Goal: Task Accomplishment & Management: Manage account settings

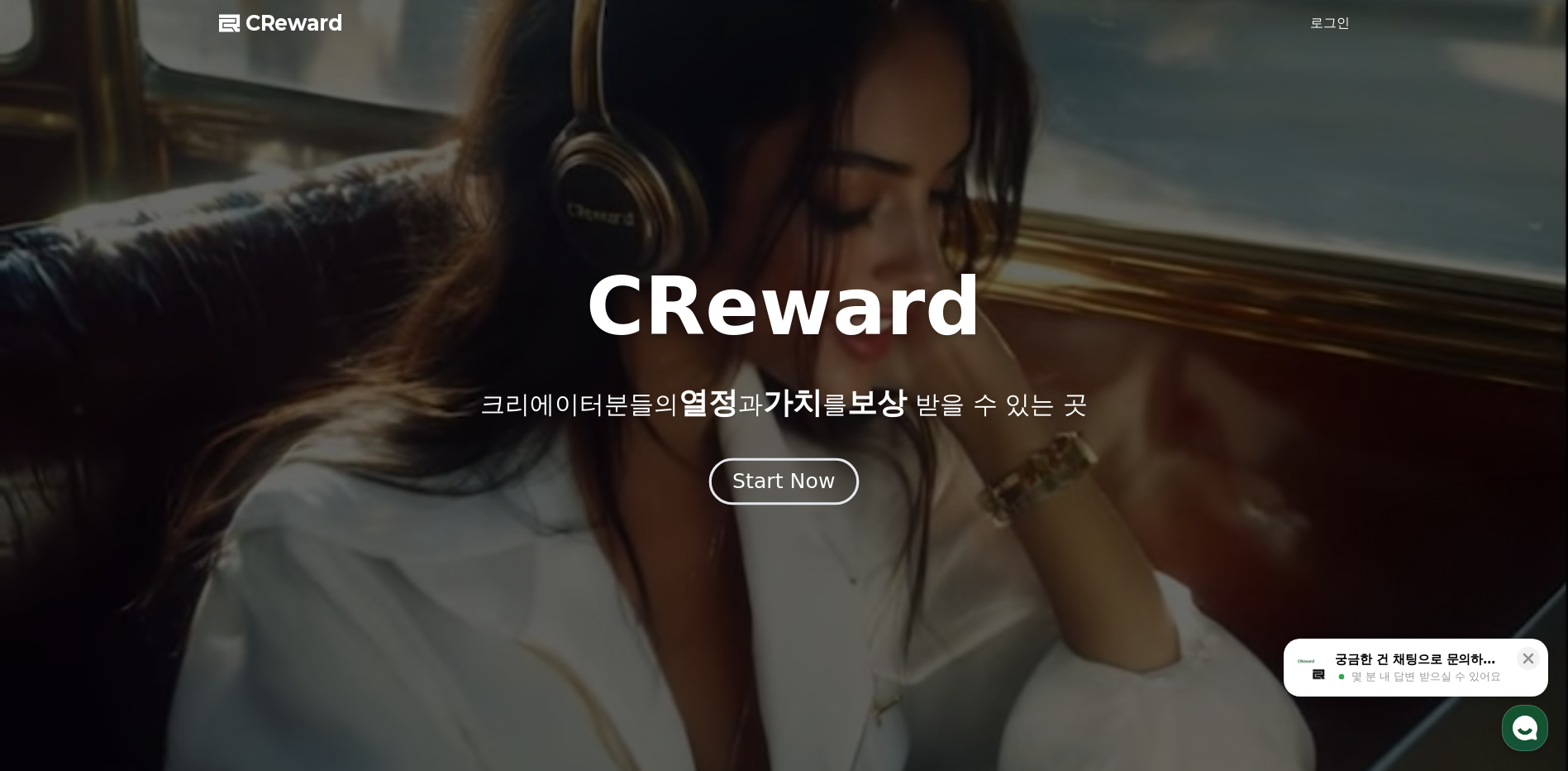
click at [818, 496] on button "Start Now" at bounding box center [784, 482] width 149 height 47
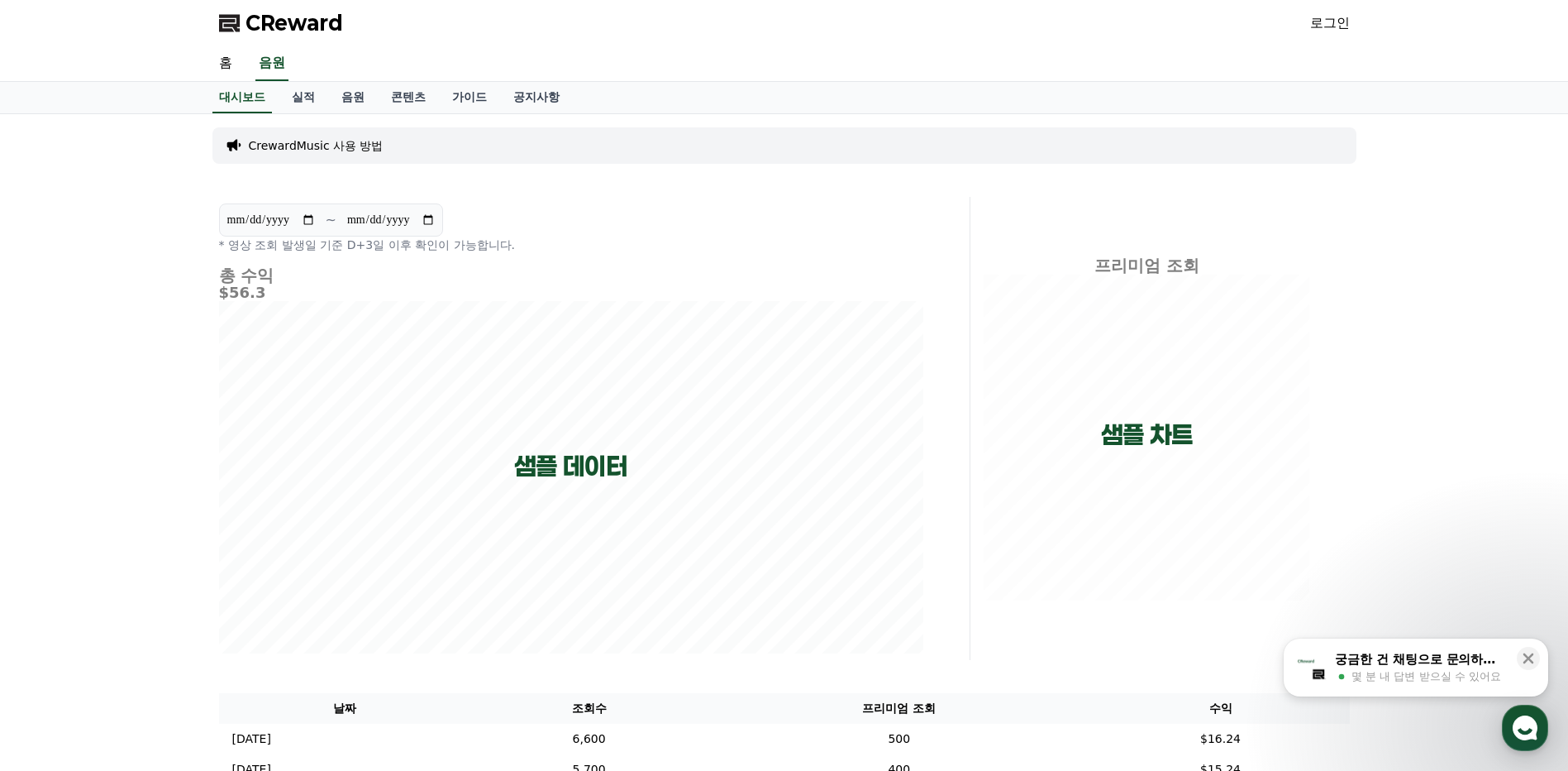
click at [1342, 25] on link "로그인" at bounding box center [1330, 23] width 40 height 20
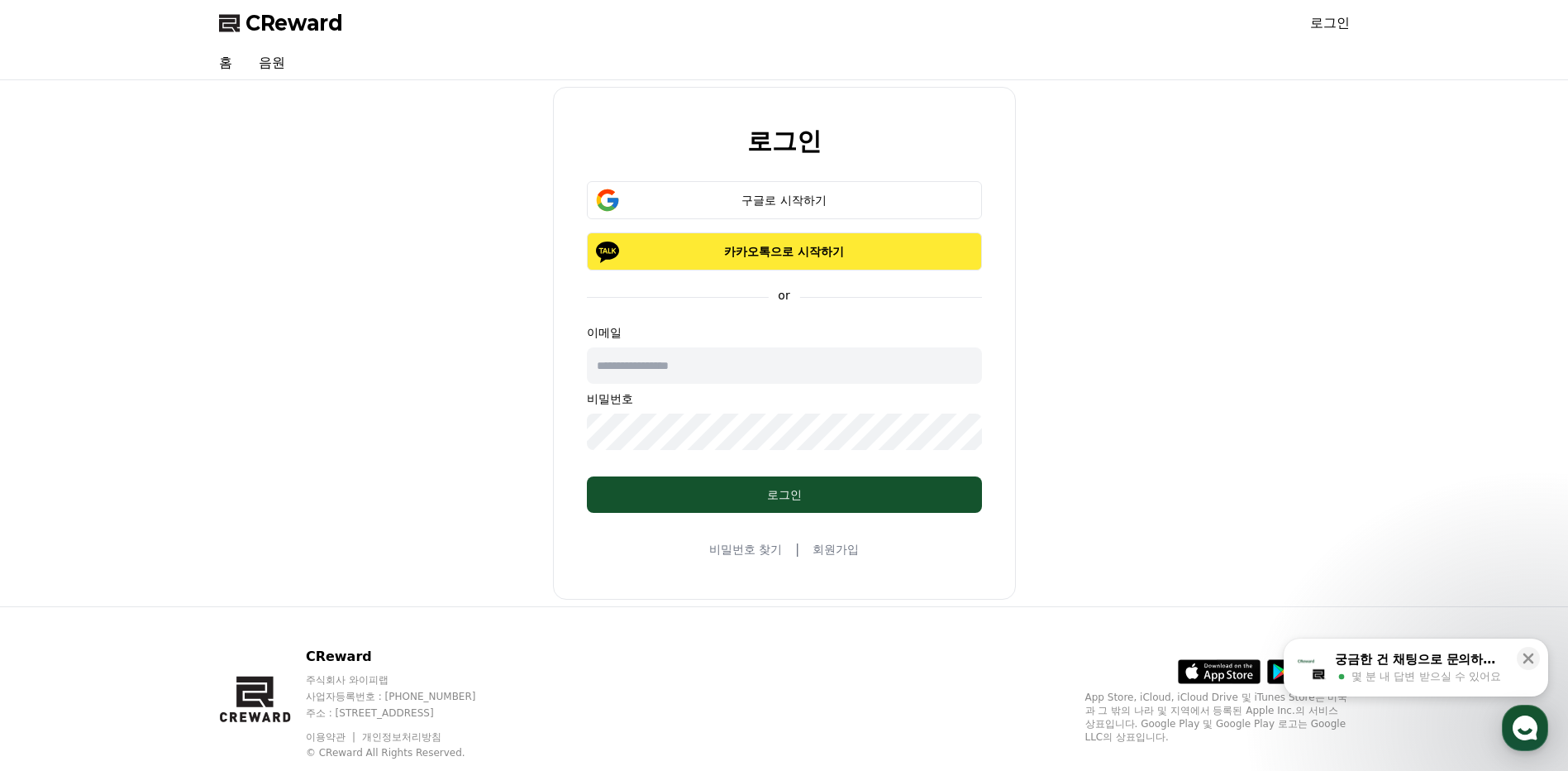
click at [898, 249] on p "카카오톡으로 시작하기" at bounding box center [784, 251] width 347 height 17
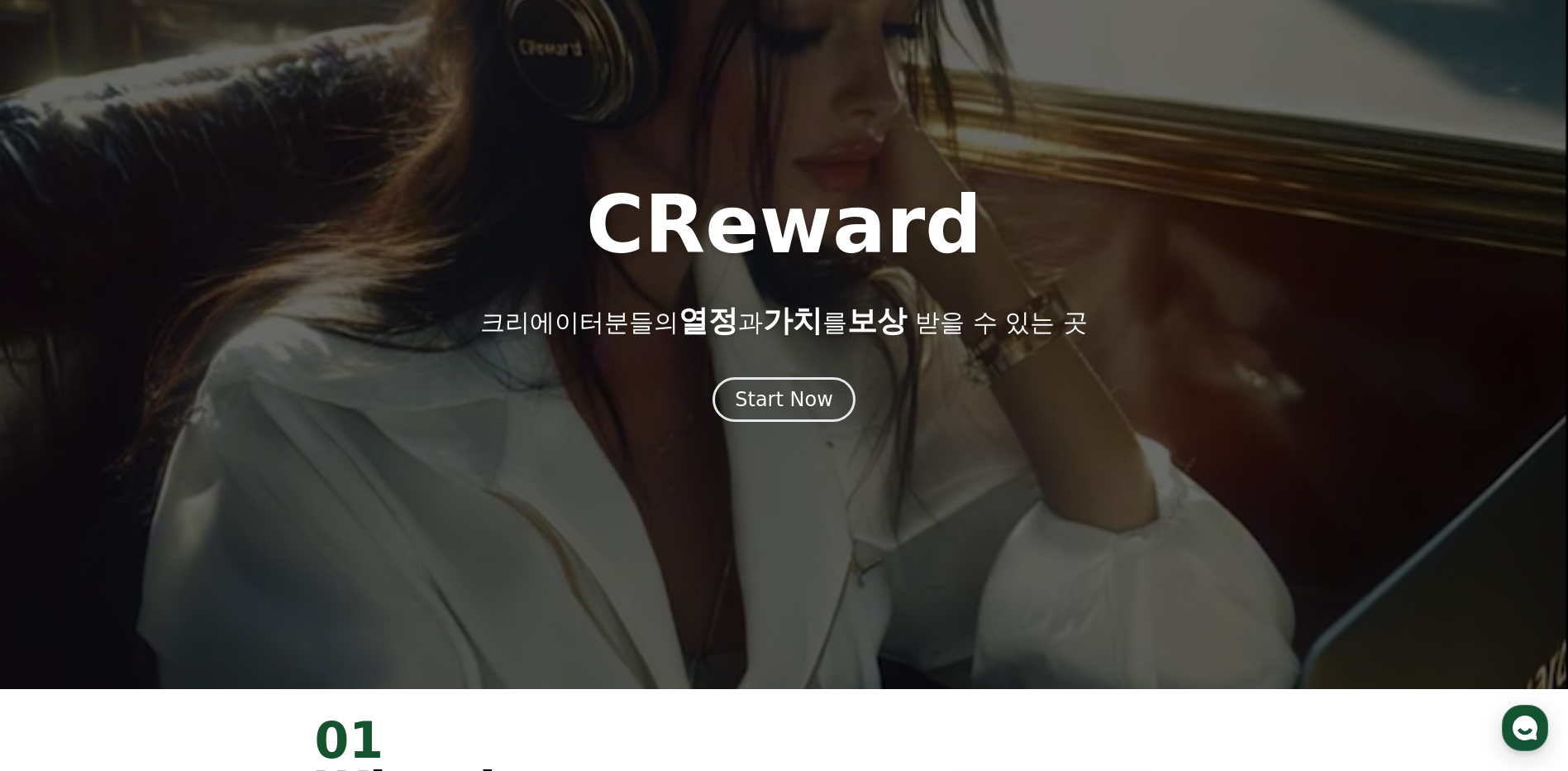
scroll to position [248, 0]
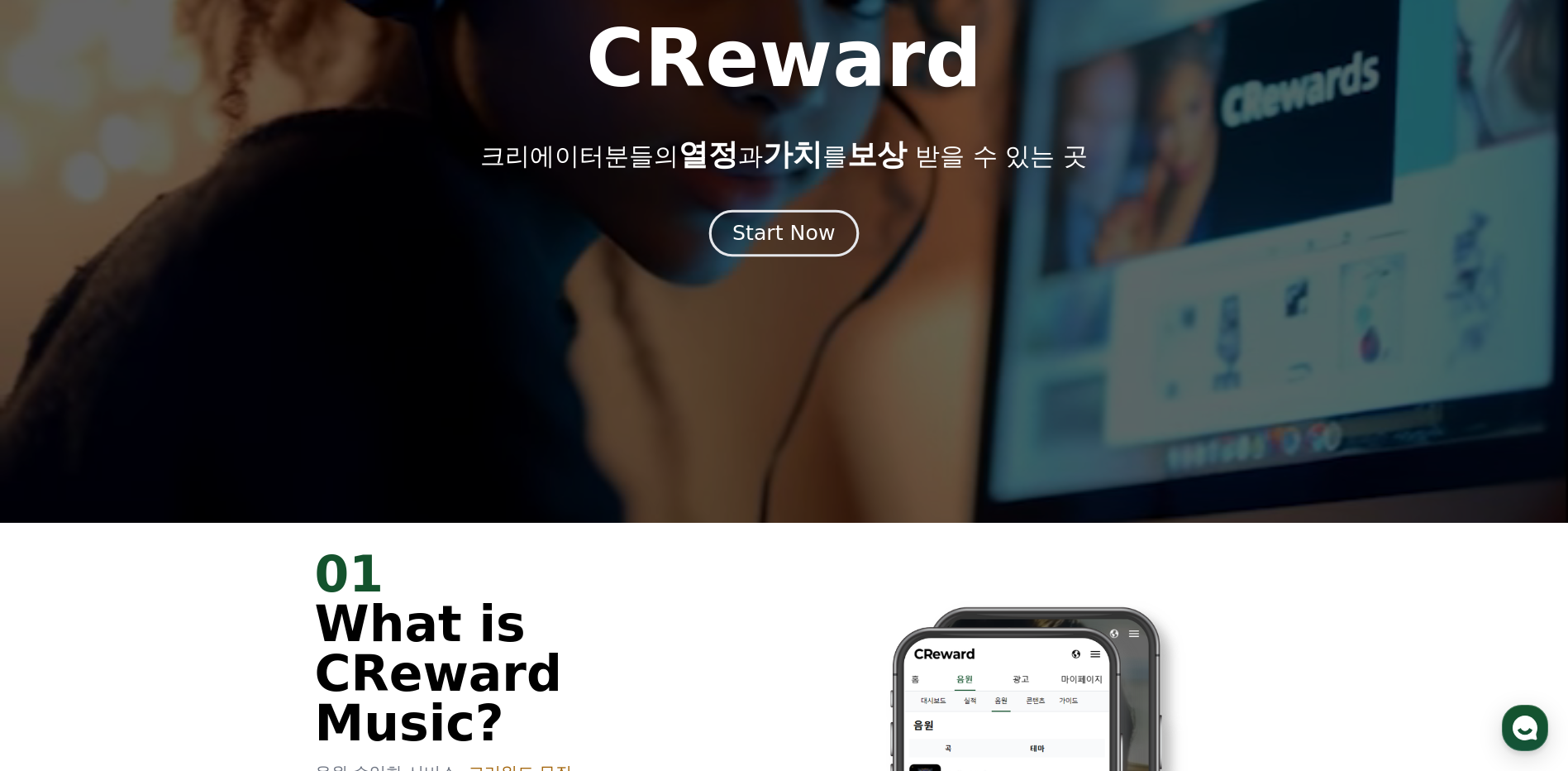
click at [814, 245] on div "Start Now" at bounding box center [784, 233] width 103 height 28
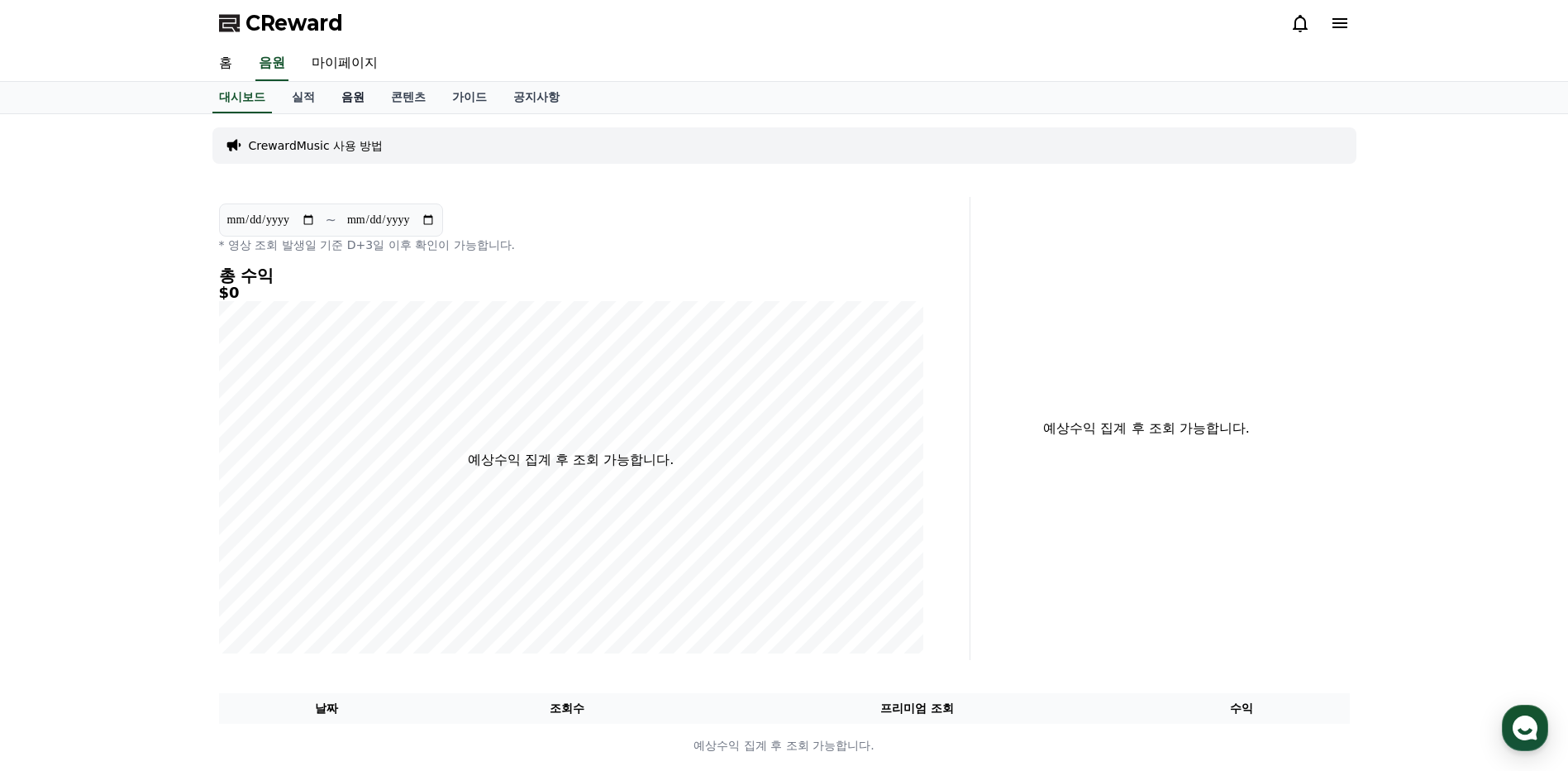
click at [334, 96] on link "음원" at bounding box center [353, 97] width 50 height 31
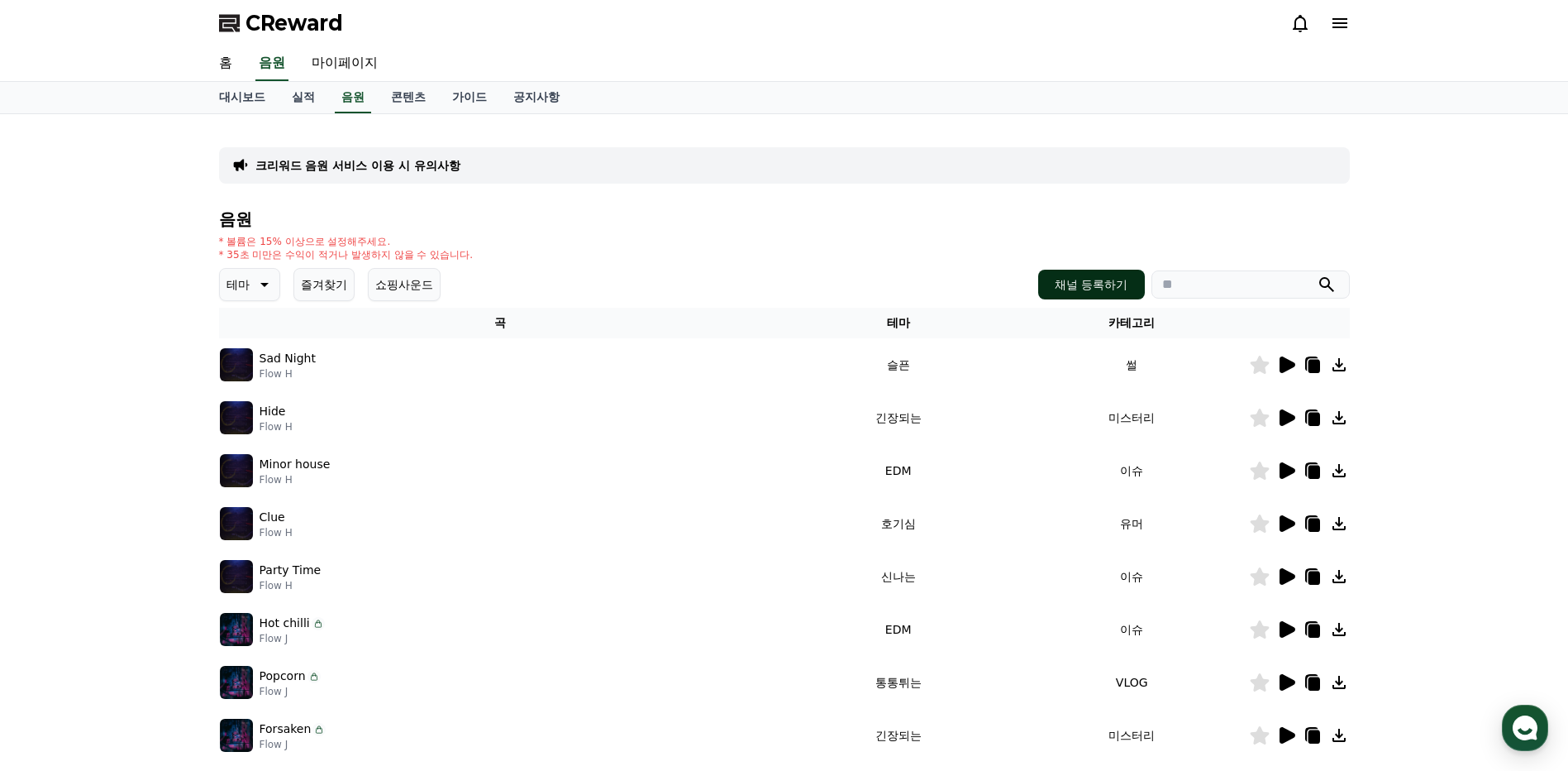
drag, startPoint x: 1106, startPoint y: 305, endPoint x: 1109, endPoint y: 296, distance: 9.5
click at [1107, 303] on div "음원 * 볼륨은 15% 이상으로 설정해주세요. * 35초 미만은 수익이 적거나 발생하지 않을 수 있습니다. 테마 즐겨찾기 쇼핑사운드 채널 등록…" at bounding box center [784, 555] width 1130 height 690
click at [1110, 286] on button "채널 등록하기" at bounding box center [1091, 284] width 106 height 30
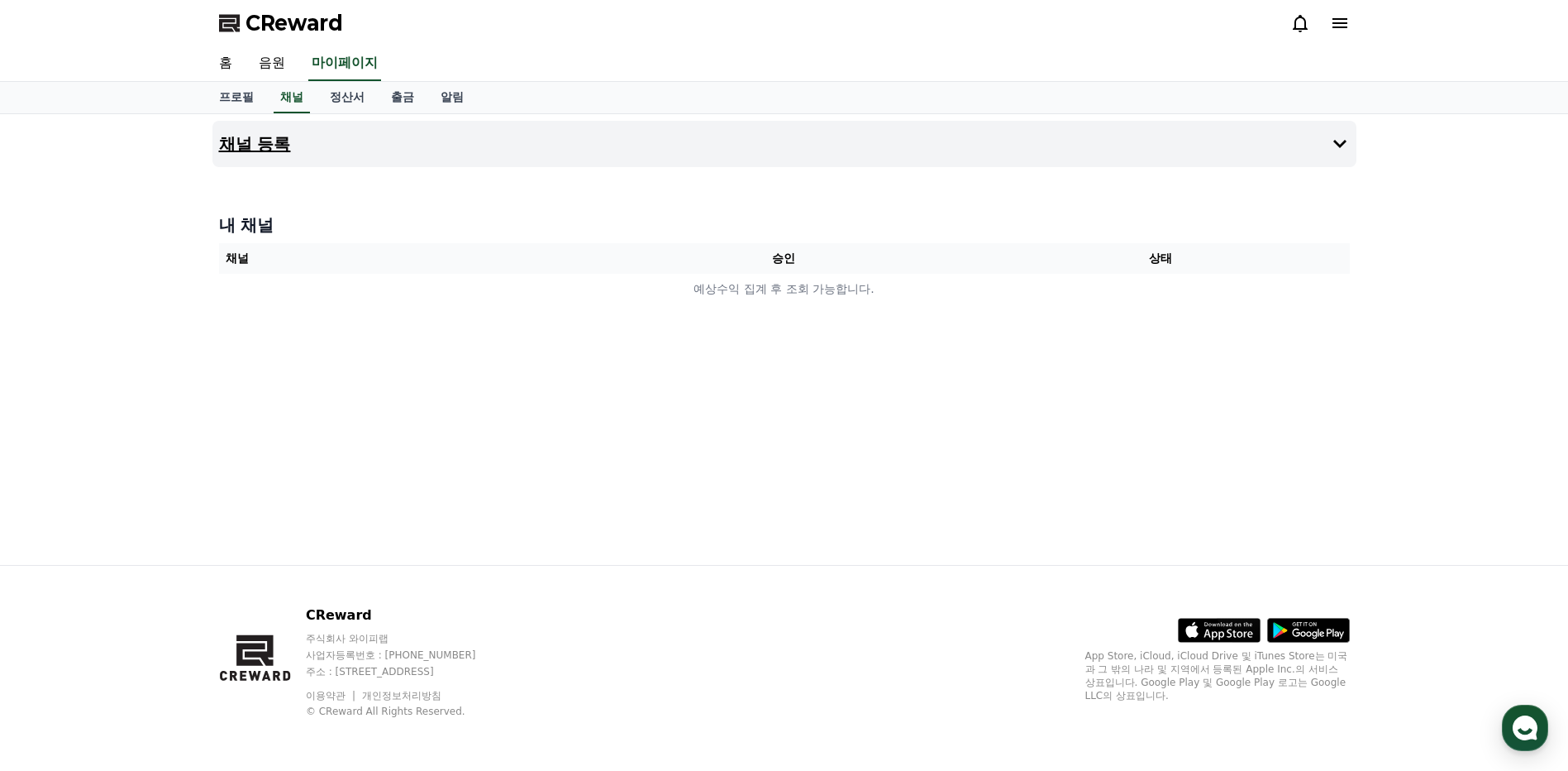
click at [572, 137] on button "채널 등록" at bounding box center [784, 143] width 1144 height 46
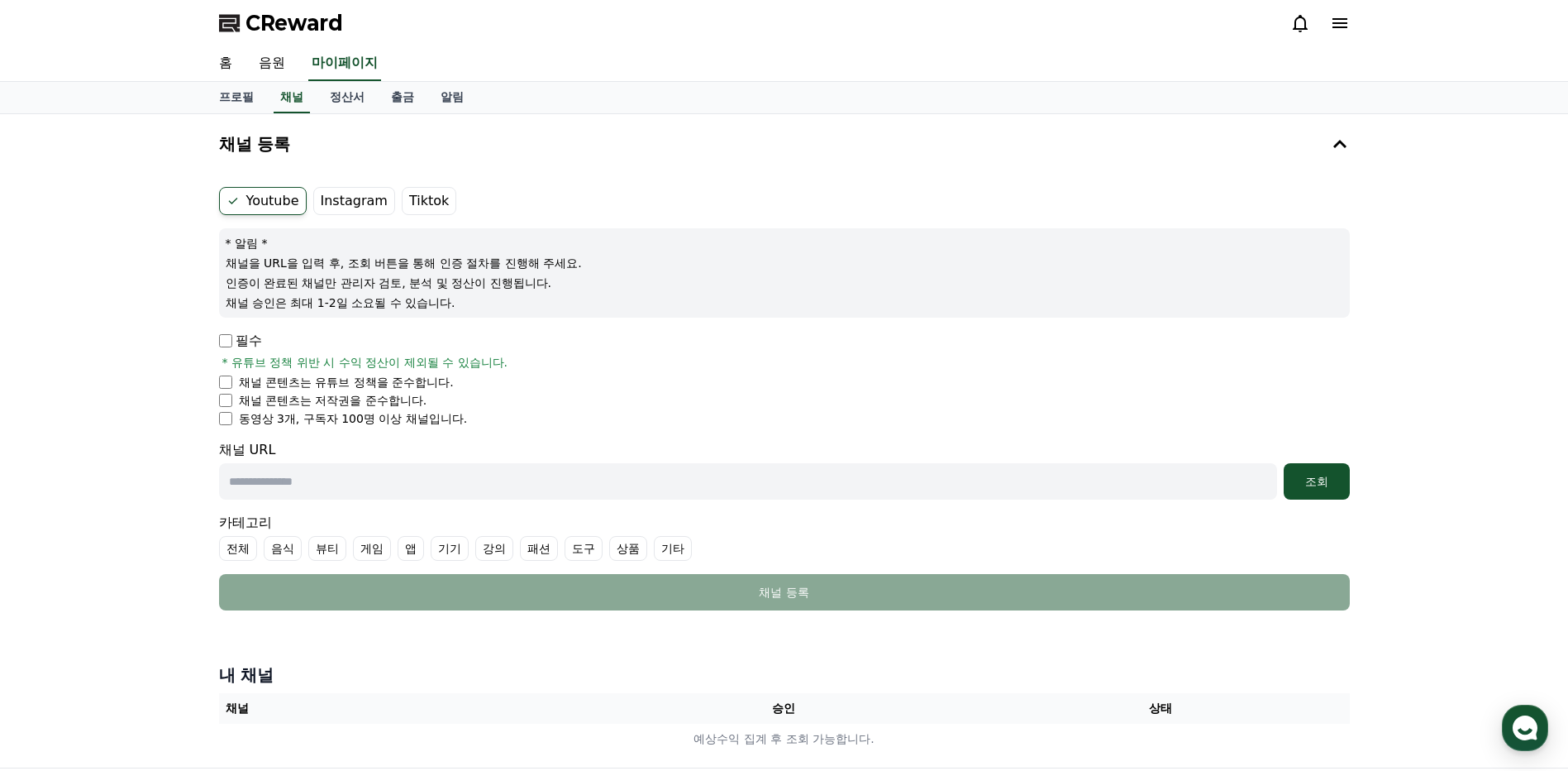
click at [333, 192] on label "Instagram" at bounding box center [354, 201] width 82 height 28
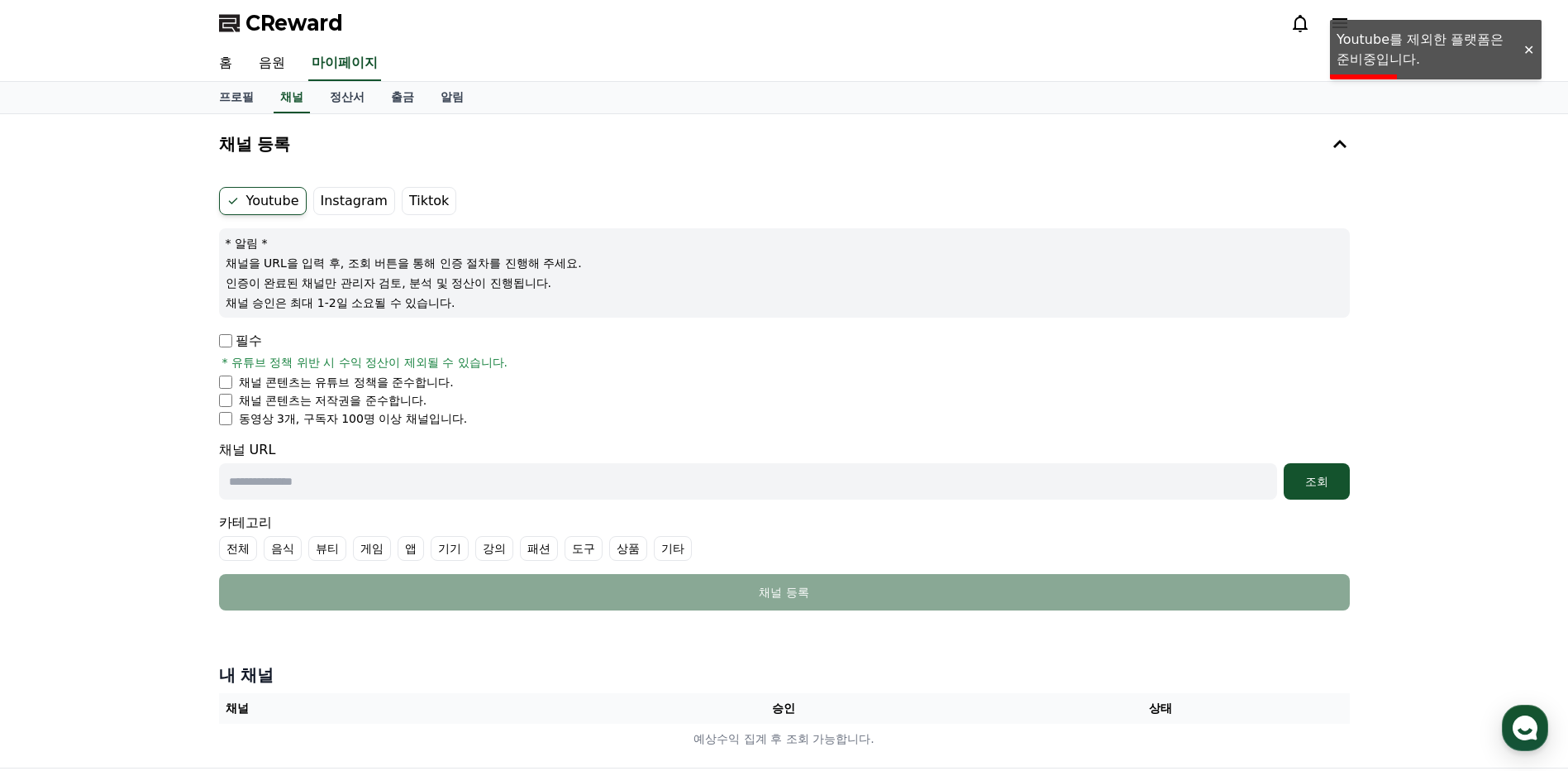
click at [353, 197] on label "Instagram" at bounding box center [354, 201] width 82 height 28
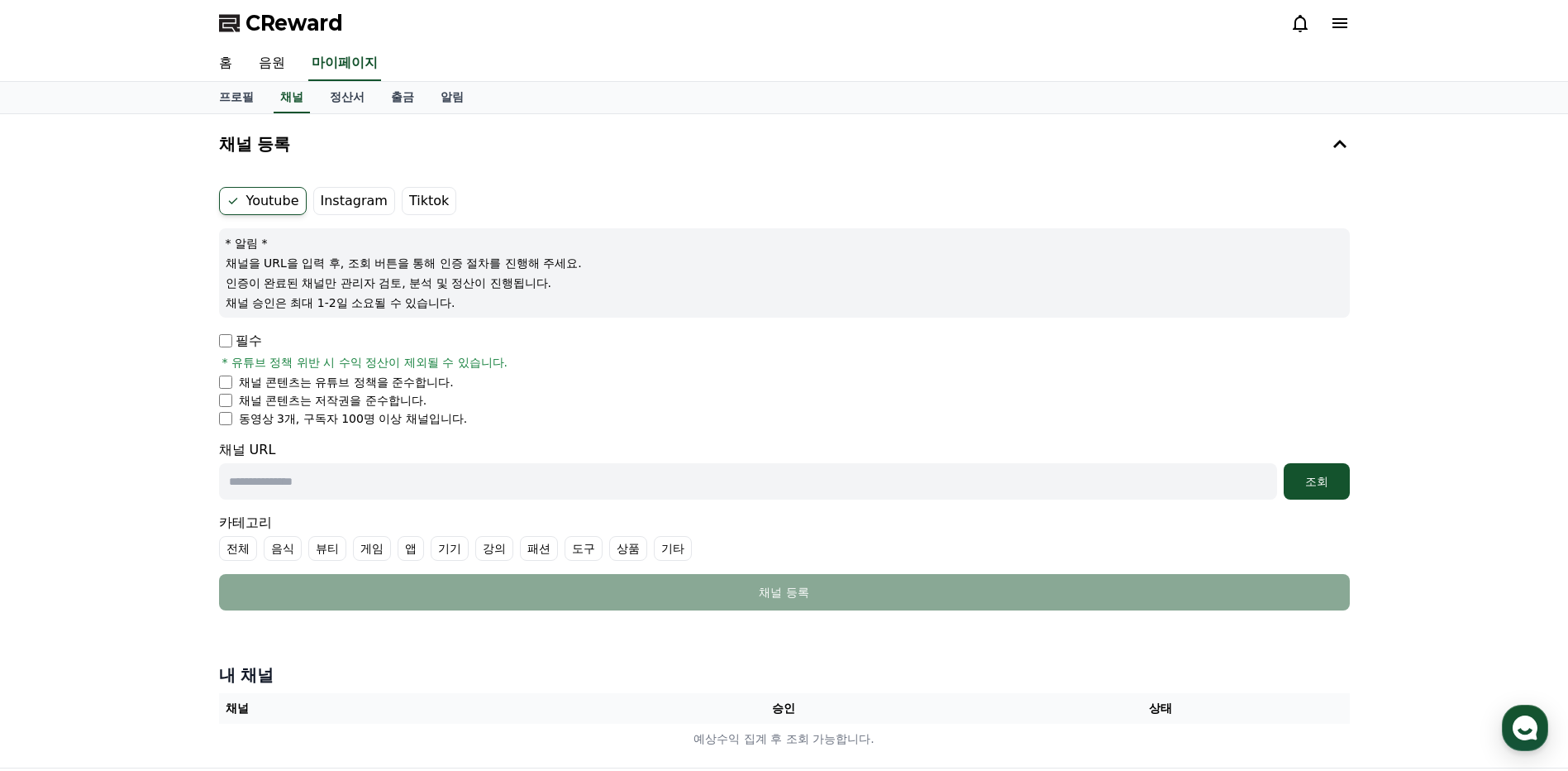
click at [222, 374] on li "채널 콘텐츠는 유튜브 정책을 준수합니다." at bounding box center [784, 382] width 1130 height 17
click at [221, 408] on li "채널 콘텐츠는 저작권을 준수합니다." at bounding box center [784, 400] width 1130 height 17
click at [443, 462] on div "채널 URL 조회" at bounding box center [784, 469] width 1130 height 59
click at [436, 477] on input "text" at bounding box center [748, 482] width 1058 height 37
click at [331, 469] on div "채널 URL 조회" at bounding box center [784, 469] width 1130 height 59
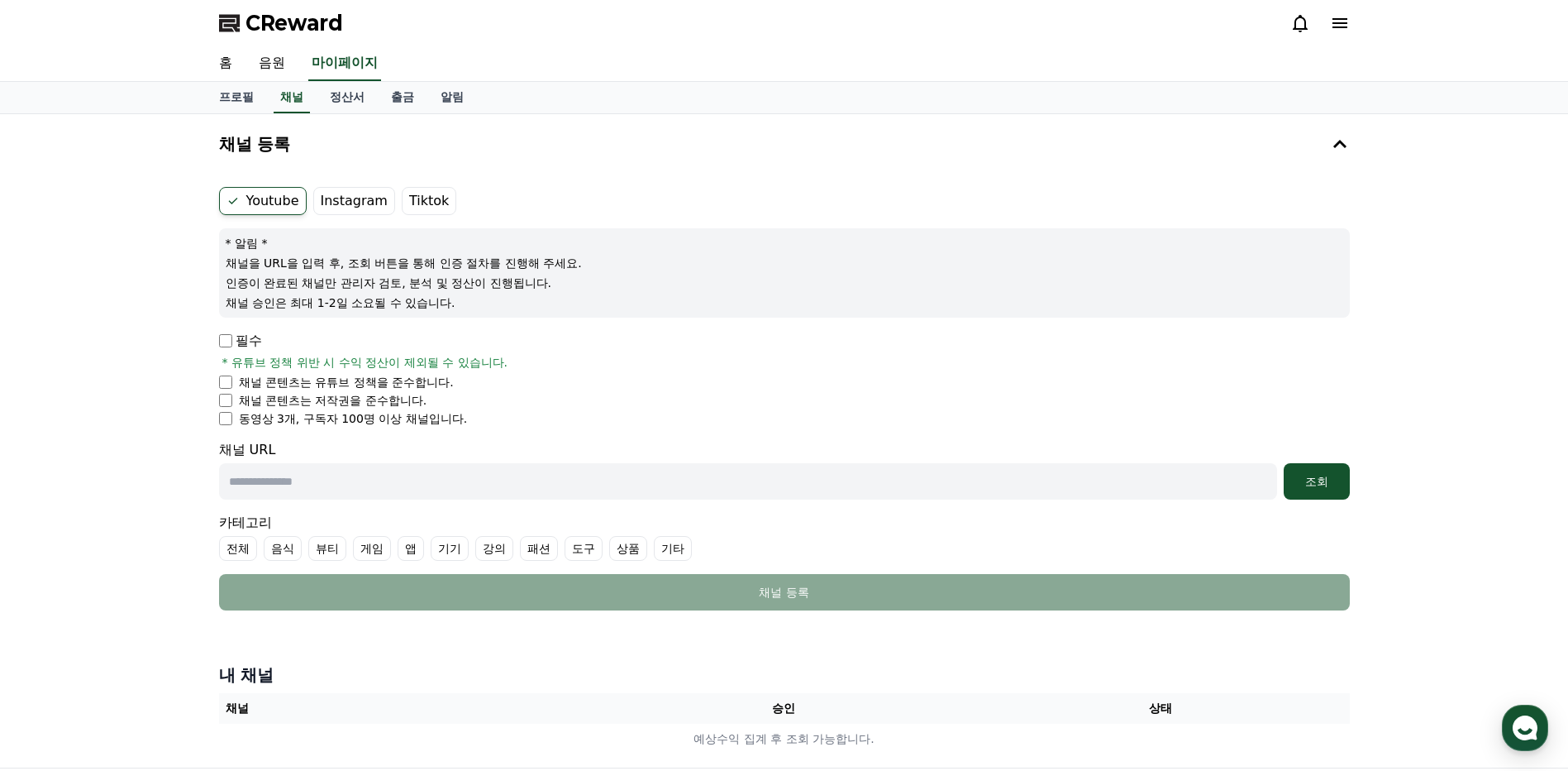
click at [330, 484] on input "text" at bounding box center [748, 482] width 1058 height 37
click at [749, 495] on input "text" at bounding box center [748, 482] width 1058 height 37
click at [754, 495] on input "text" at bounding box center [748, 482] width 1058 height 37
paste input "**********"
type input "**********"
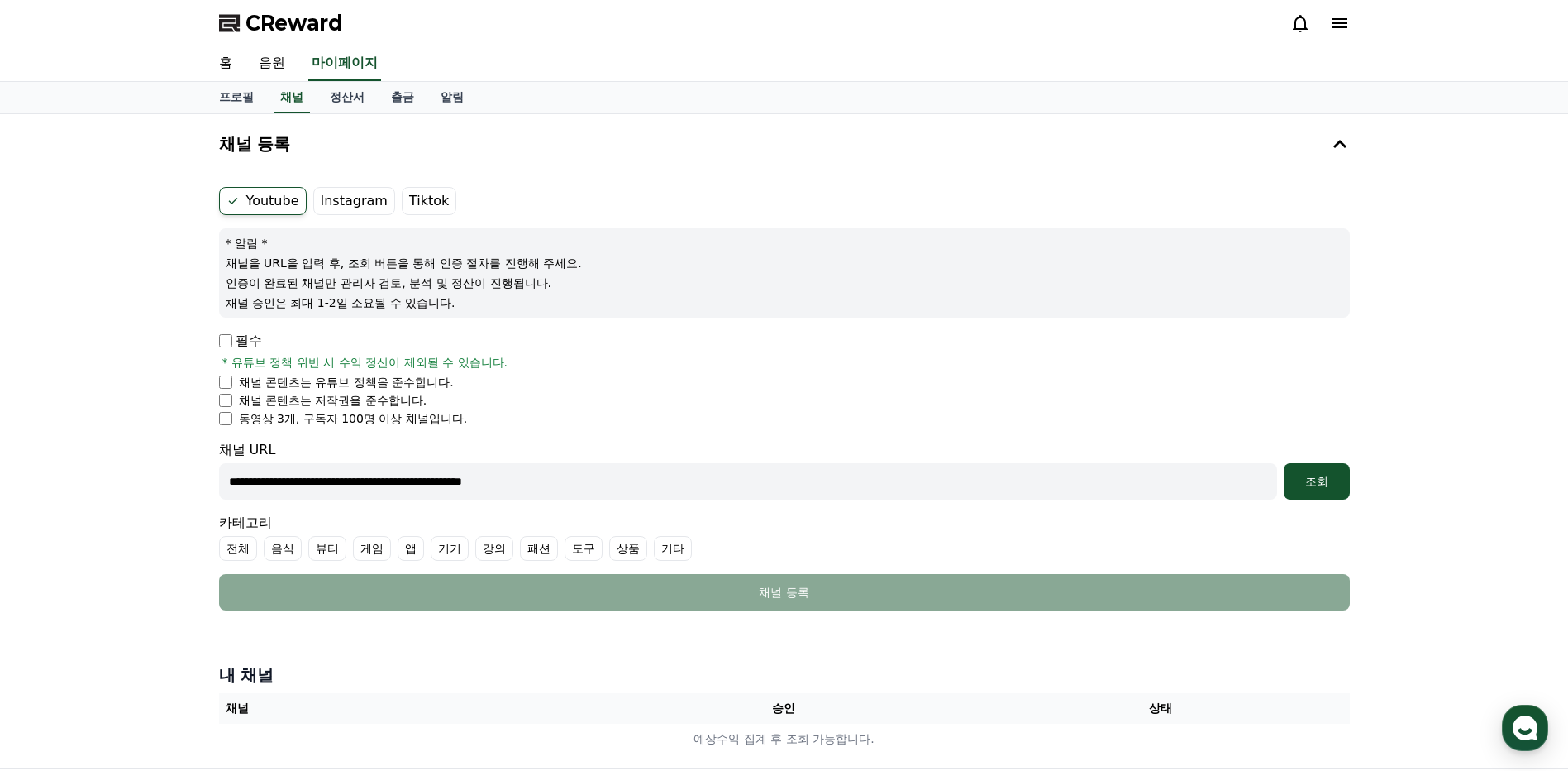
click at [653, 478] on input "**********" at bounding box center [748, 482] width 1058 height 37
click at [1324, 471] on button "조회" at bounding box center [1316, 482] width 66 height 37
click at [1313, 489] on button "조회" at bounding box center [1316, 482] width 66 height 37
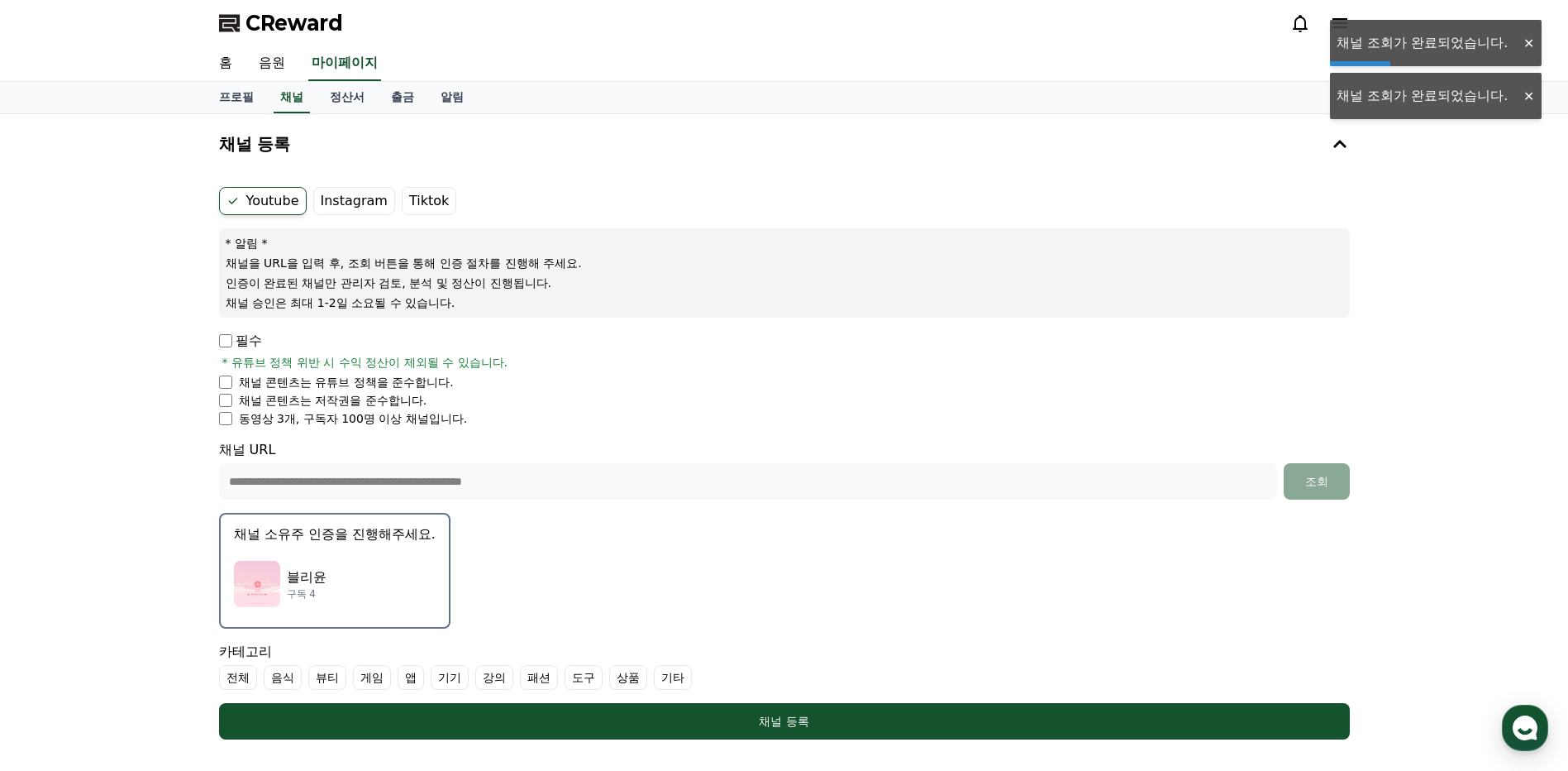
click at [284, 587] on div "블리윤 구독 4" at bounding box center [334, 584] width 202 height 66
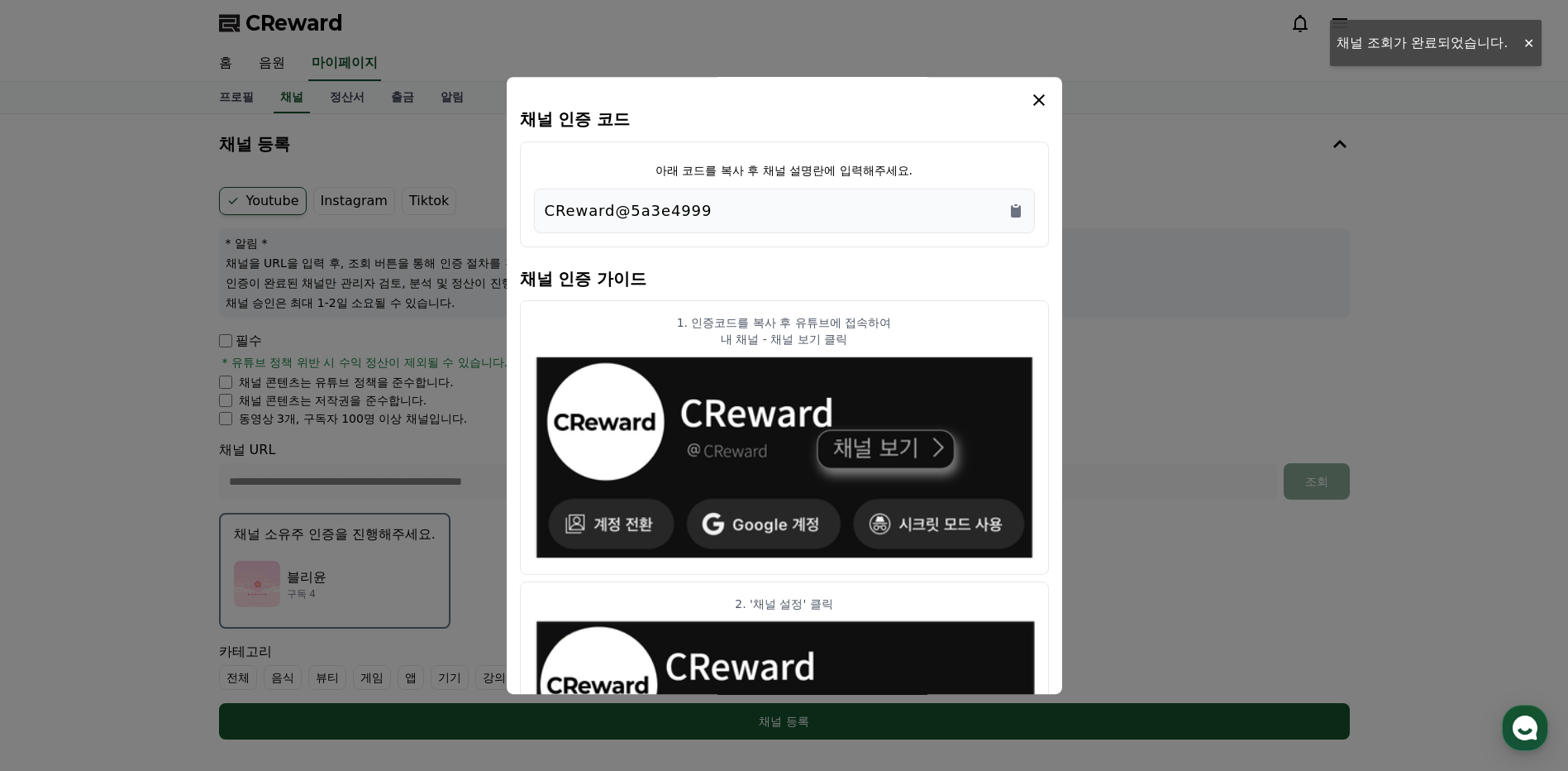
click at [259, 589] on button "close modal" at bounding box center [784, 385] width 1568 height 771
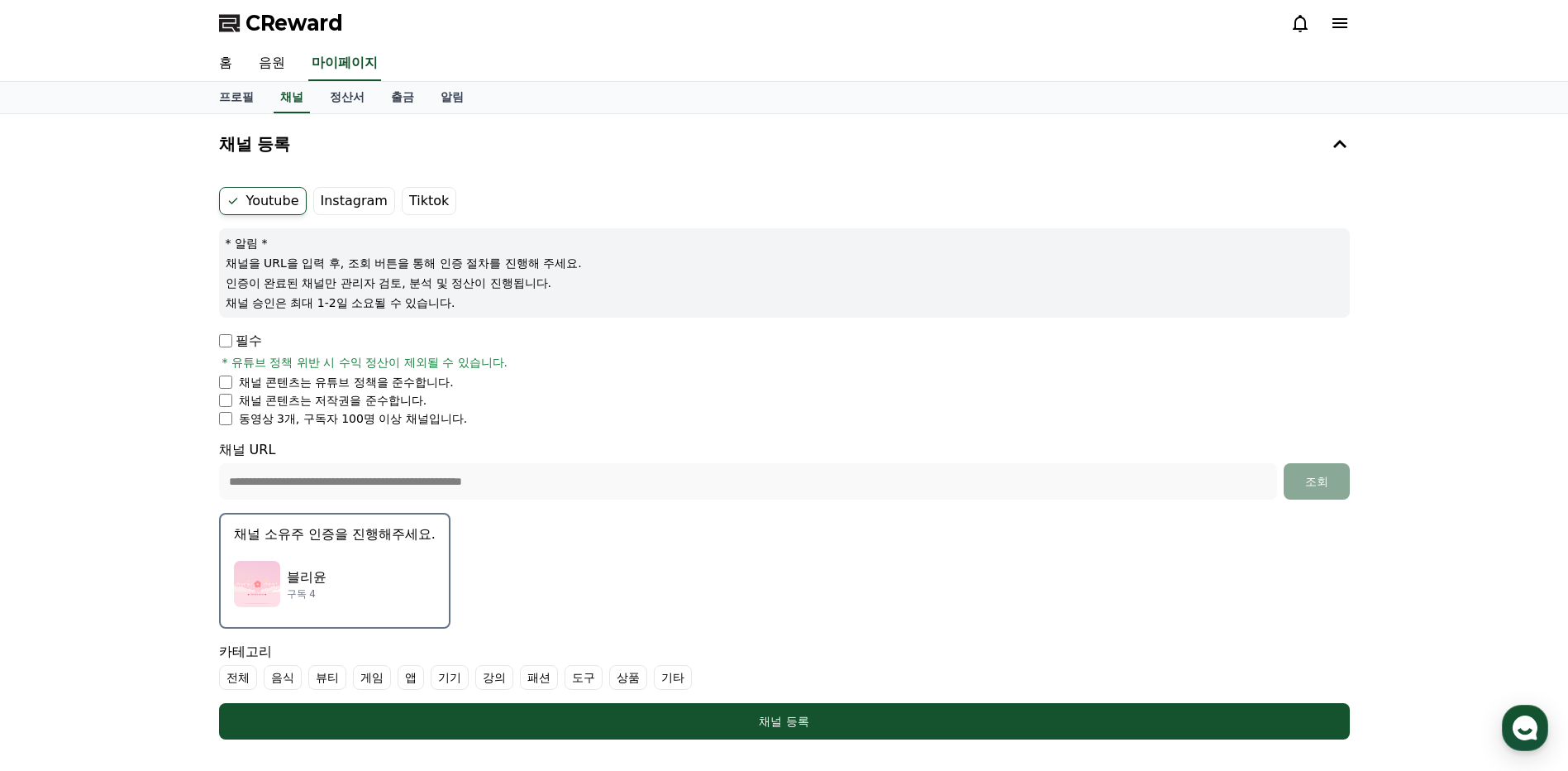
click at [259, 589] on img "button" at bounding box center [256, 583] width 46 height 46
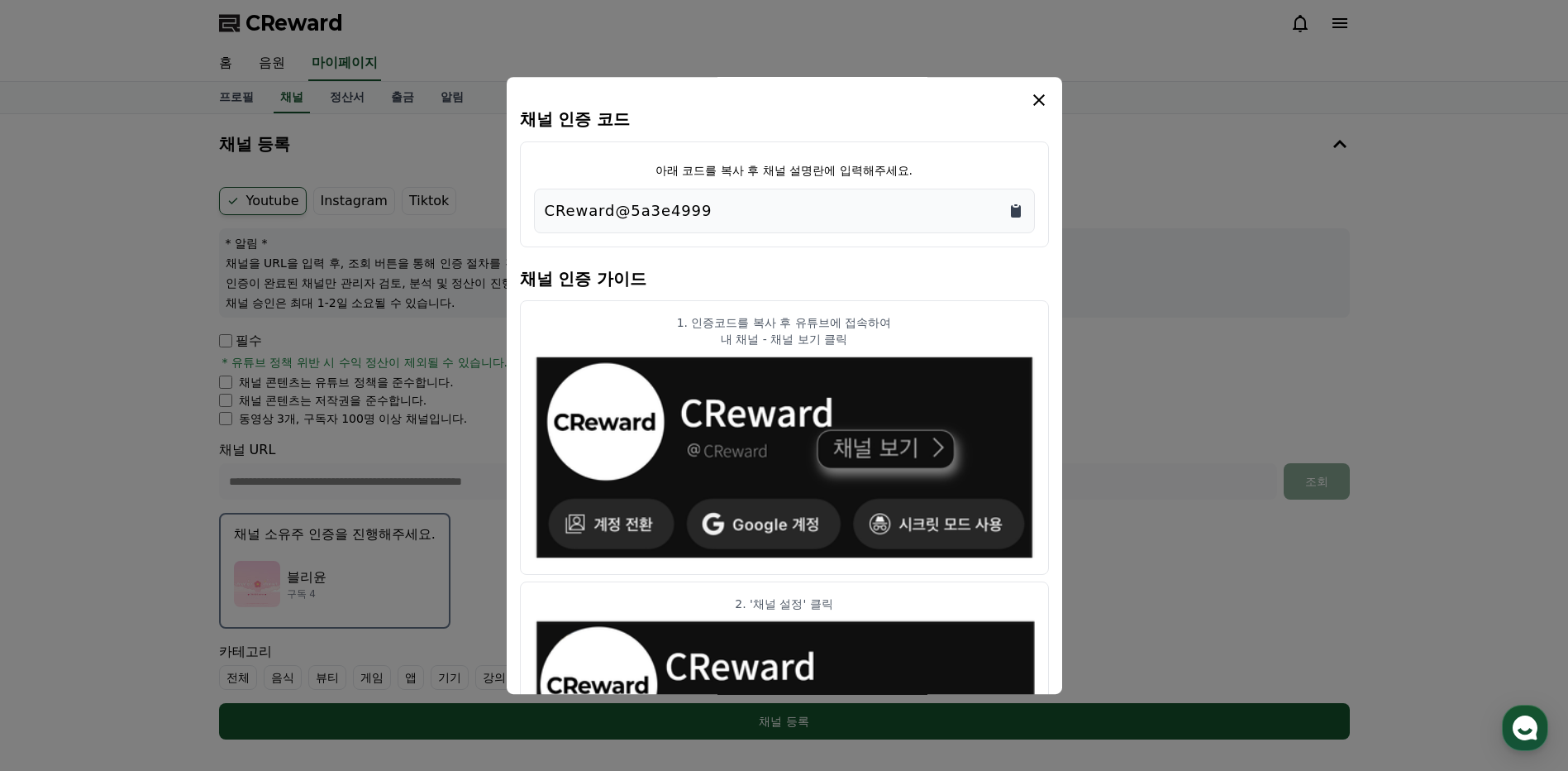
click at [1016, 214] on icon "Copy to clipboard" at bounding box center [1015, 211] width 10 height 12
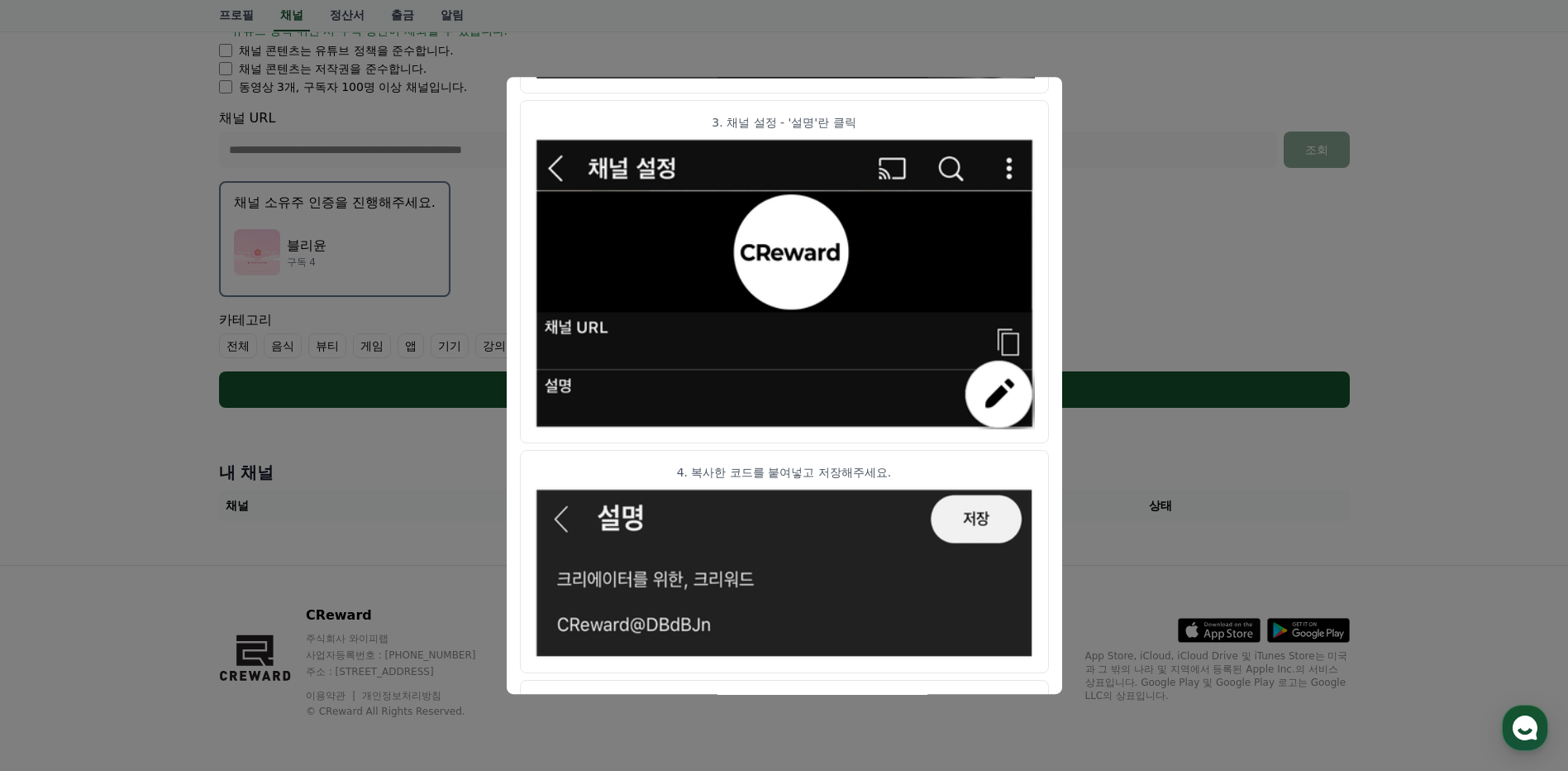
scroll to position [810, 0]
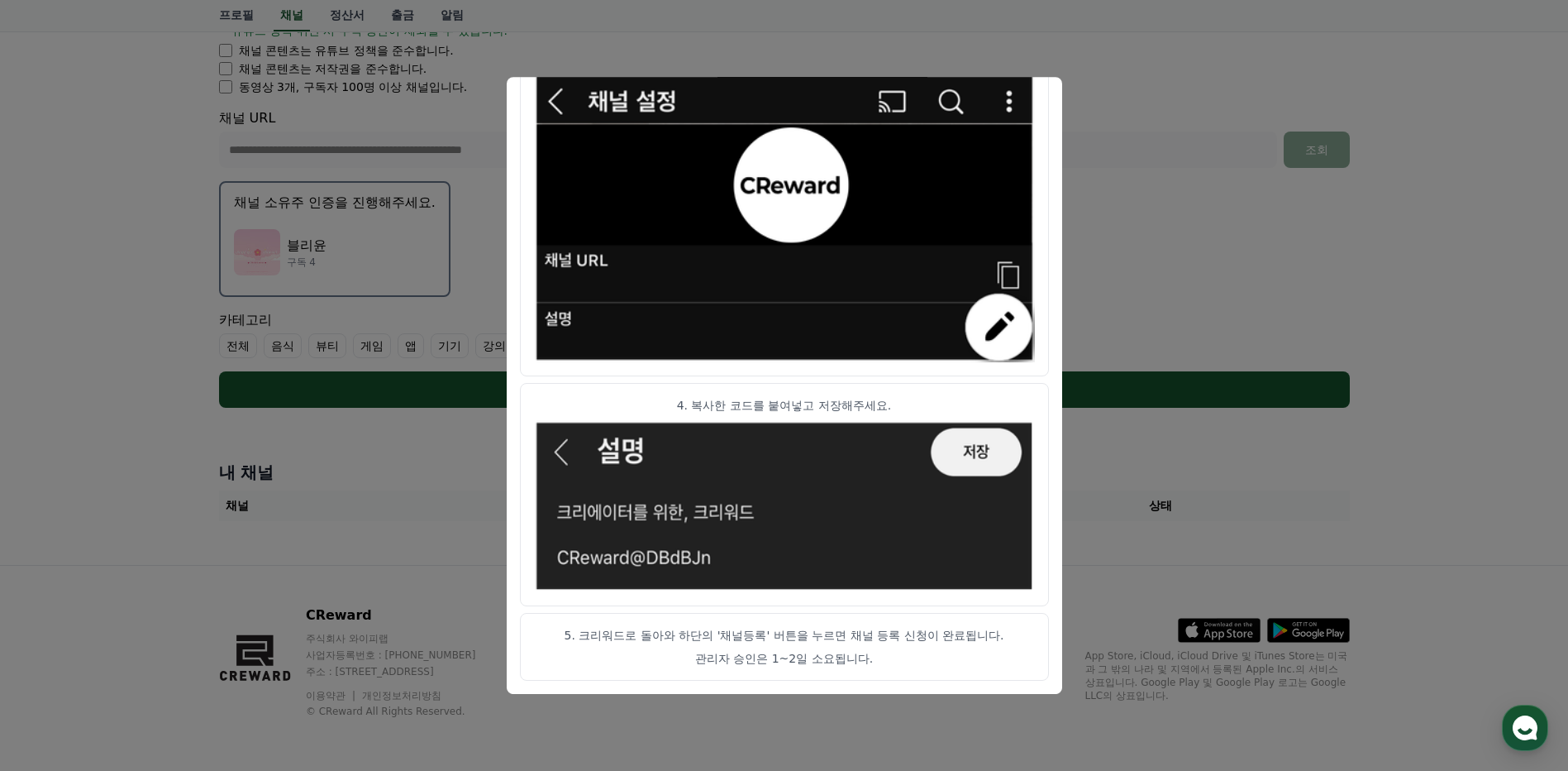
click at [1150, 321] on button "close modal" at bounding box center [784, 385] width 1568 height 771
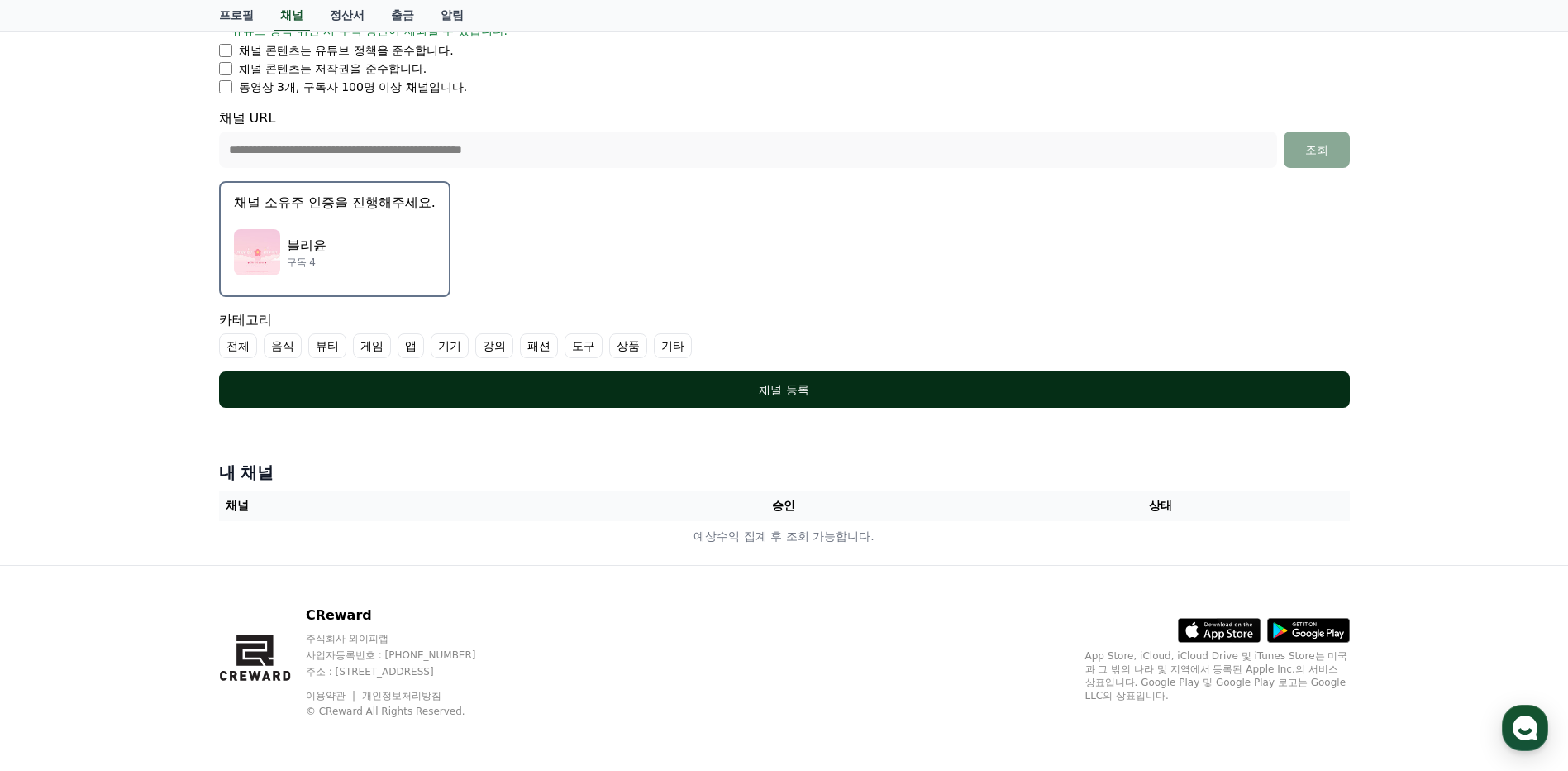
click at [932, 399] on button "채널 등록" at bounding box center [784, 389] width 1130 height 37
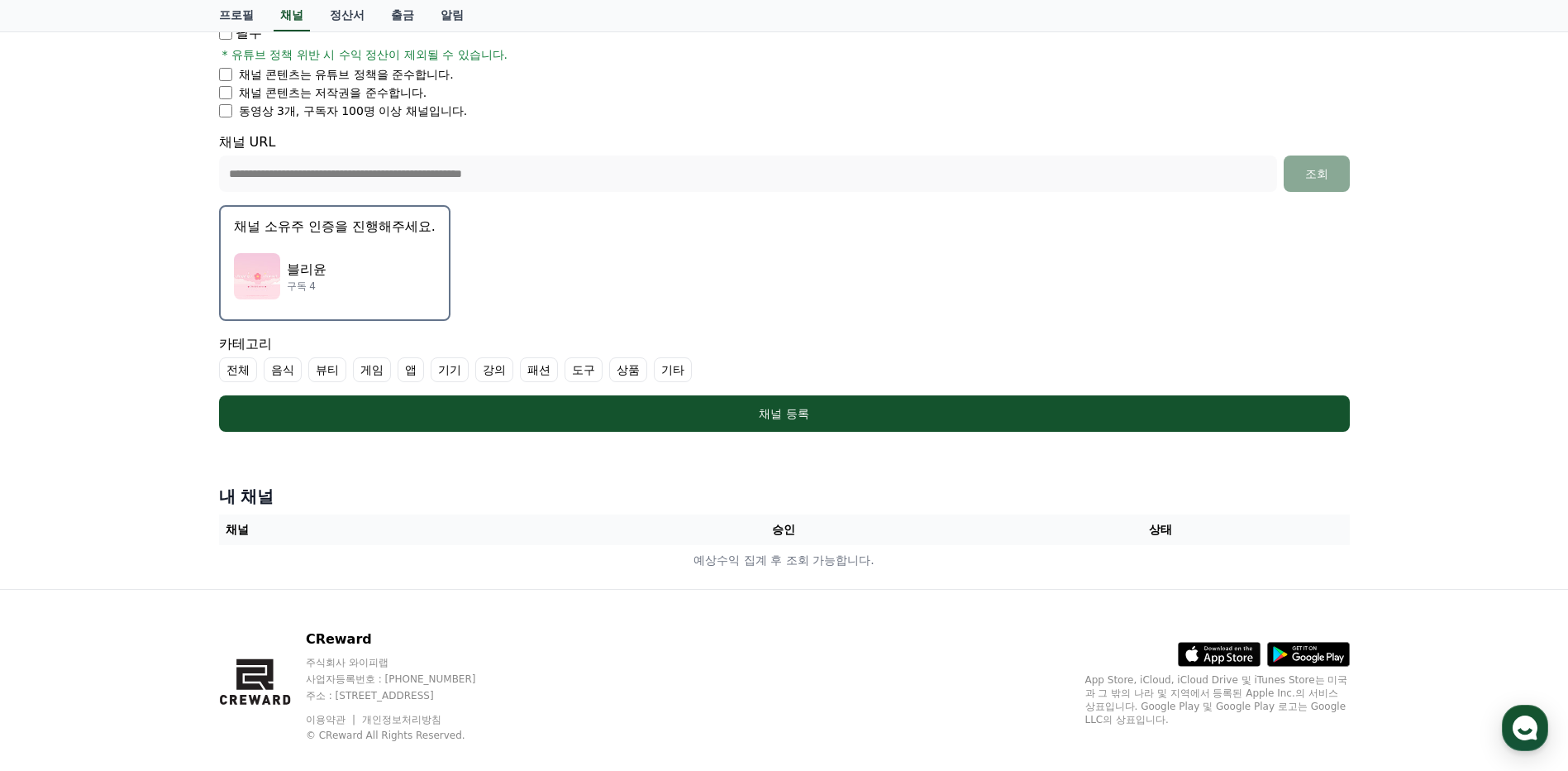
scroll to position [0, 0]
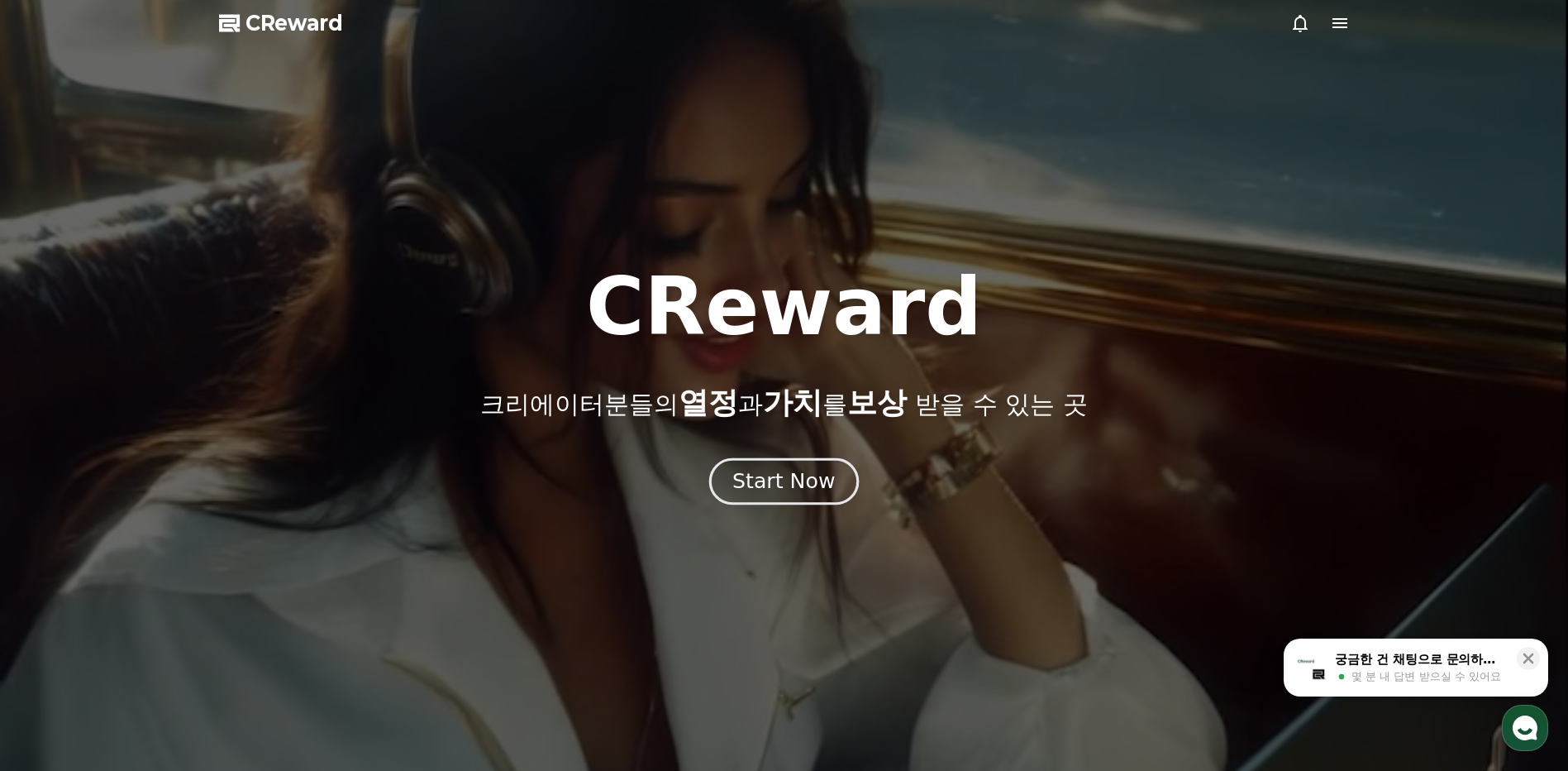
drag, startPoint x: 761, startPoint y: 507, endPoint x: 767, endPoint y: 495, distance: 13.4
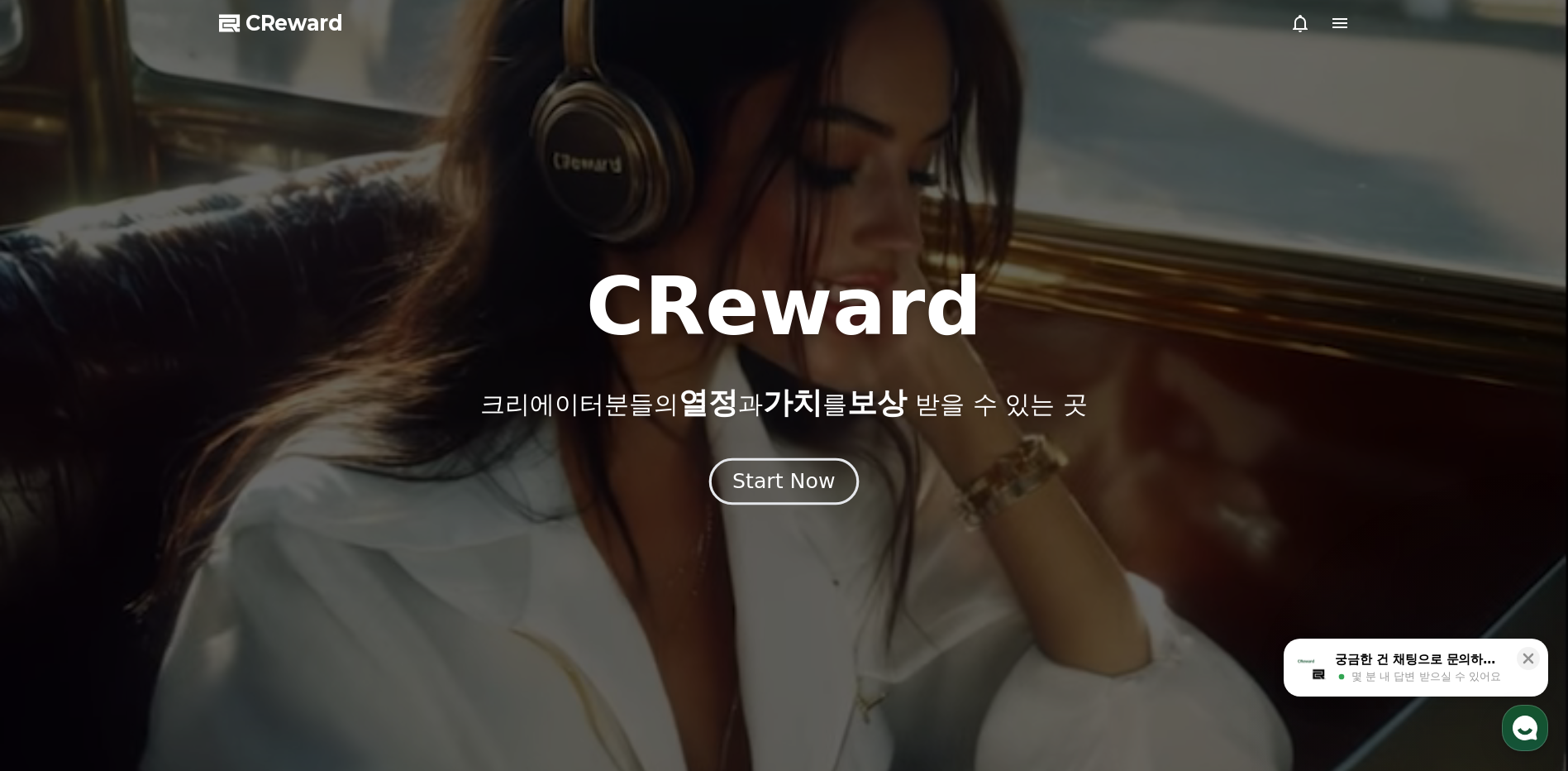
click at [761, 506] on div at bounding box center [784, 385] width 1568 height 771
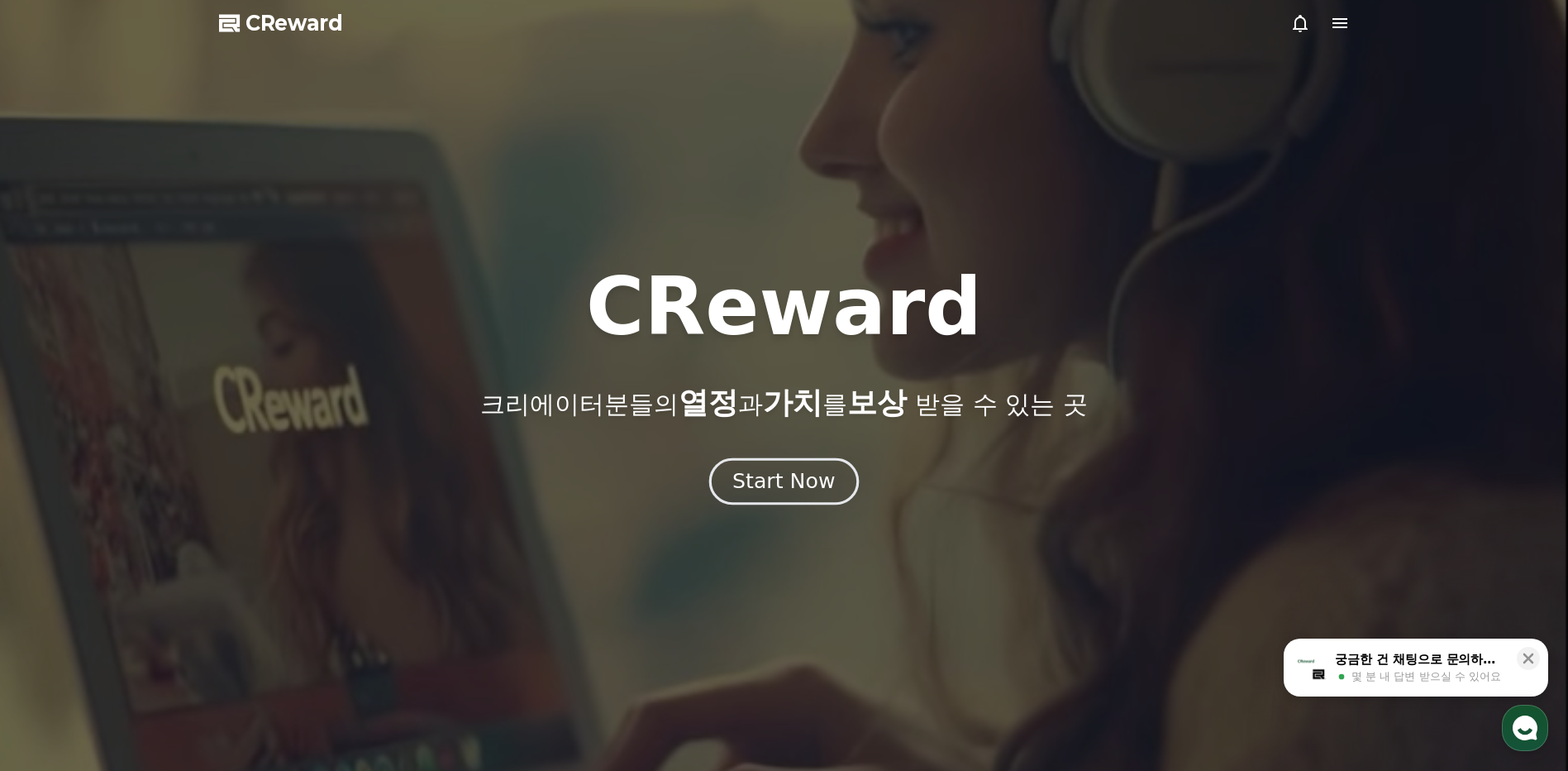
click at [772, 488] on div "Start Now" at bounding box center [784, 481] width 103 height 28
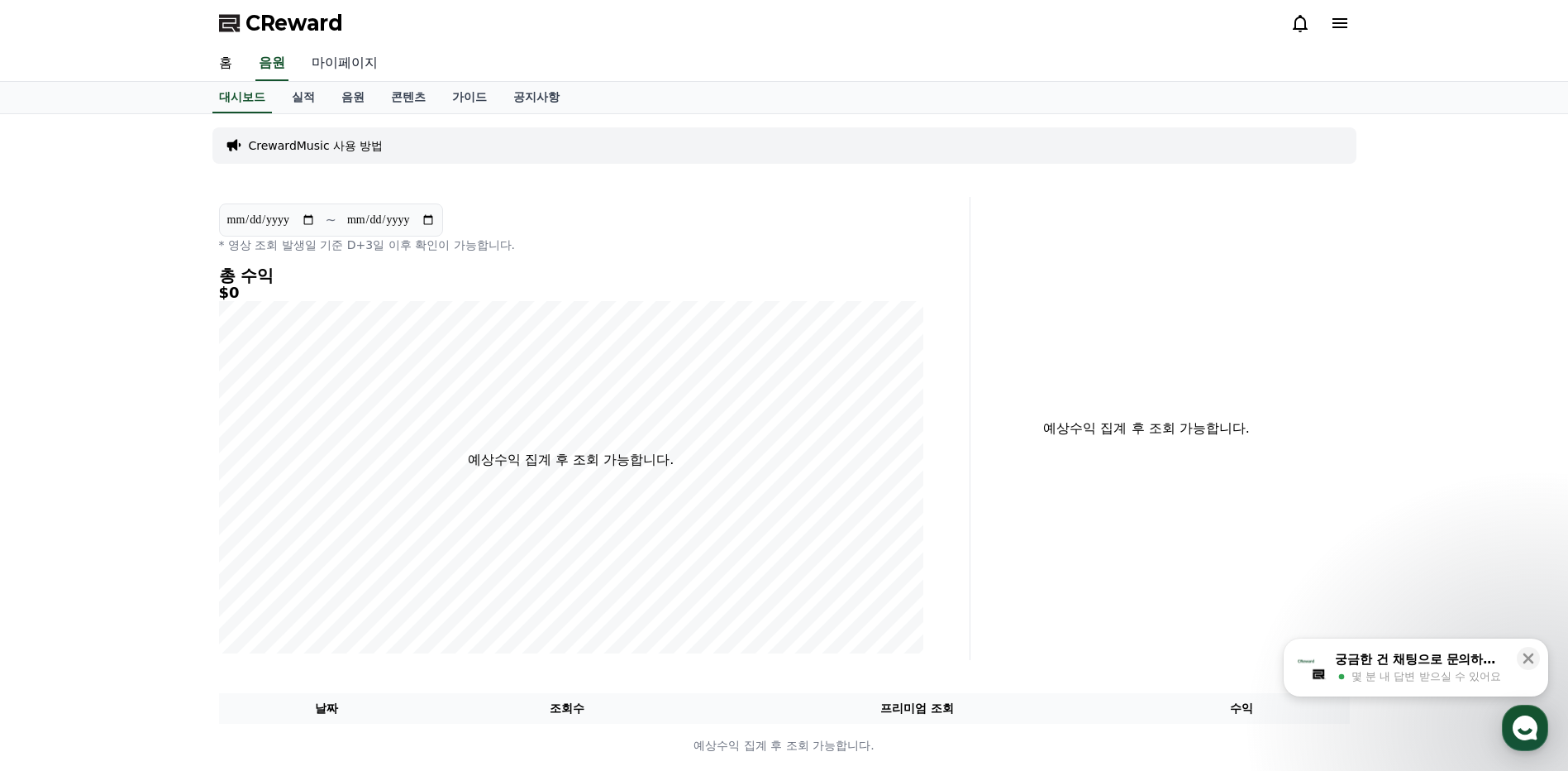
click at [352, 65] on link "마이페이지" at bounding box center [344, 63] width 93 height 35
select select "**********"
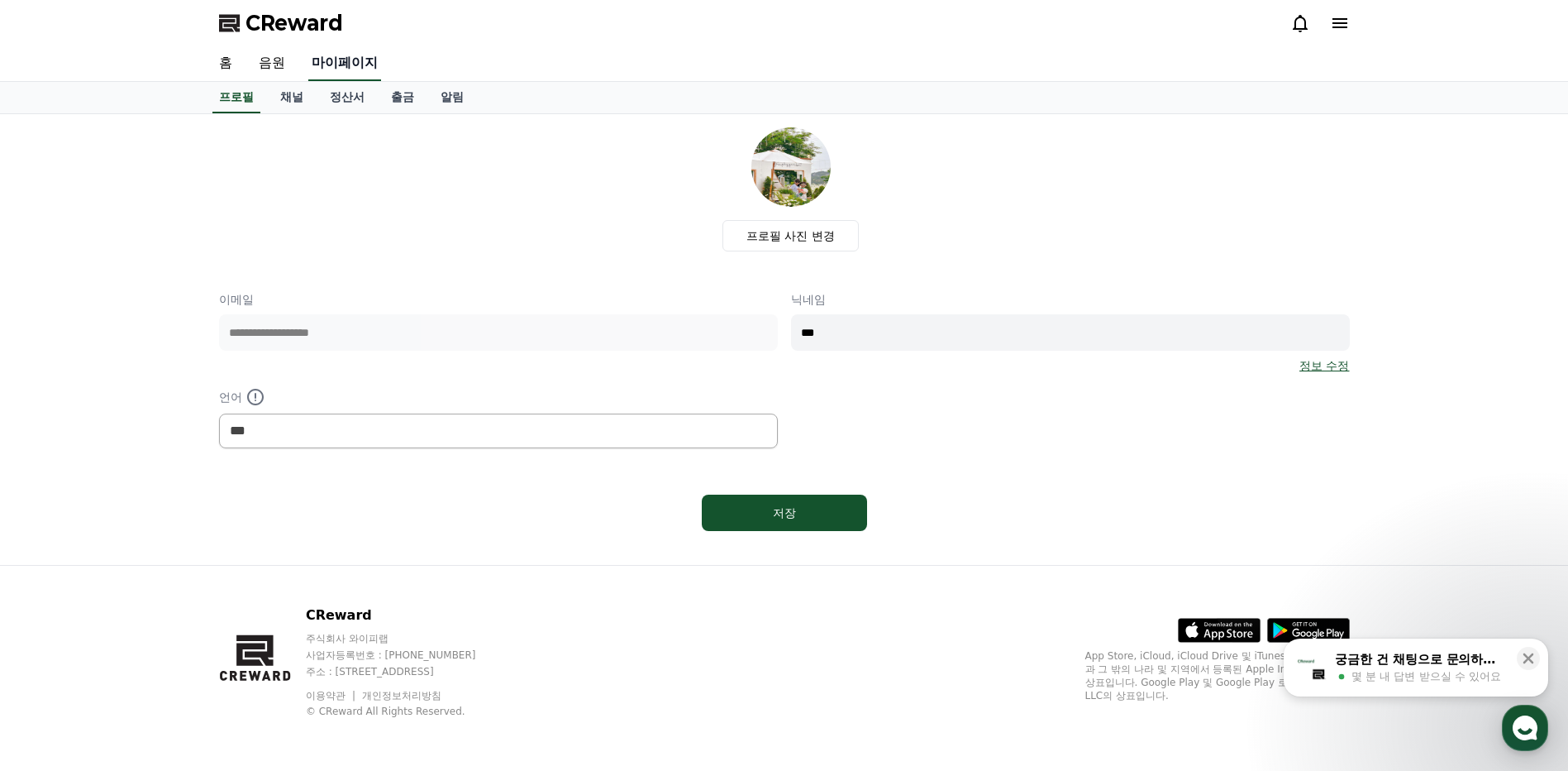
click at [355, 67] on link "마이페이지" at bounding box center [345, 63] width 73 height 35
click at [1353, 28] on div "CReward" at bounding box center [784, 23] width 1157 height 46
click at [1344, 30] on icon at bounding box center [1340, 23] width 20 height 20
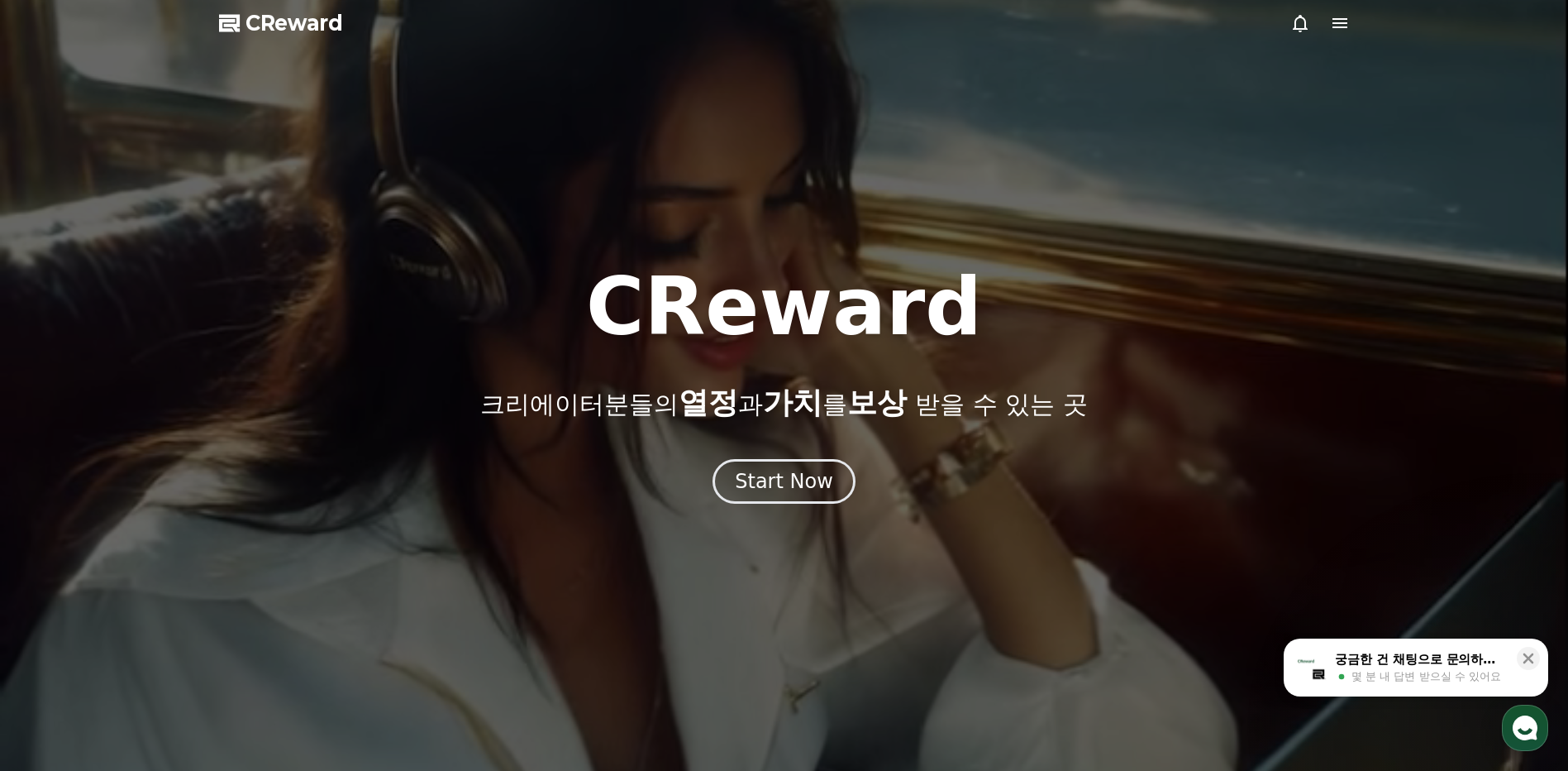
click at [1322, 30] on div at bounding box center [1320, 23] width 59 height 20
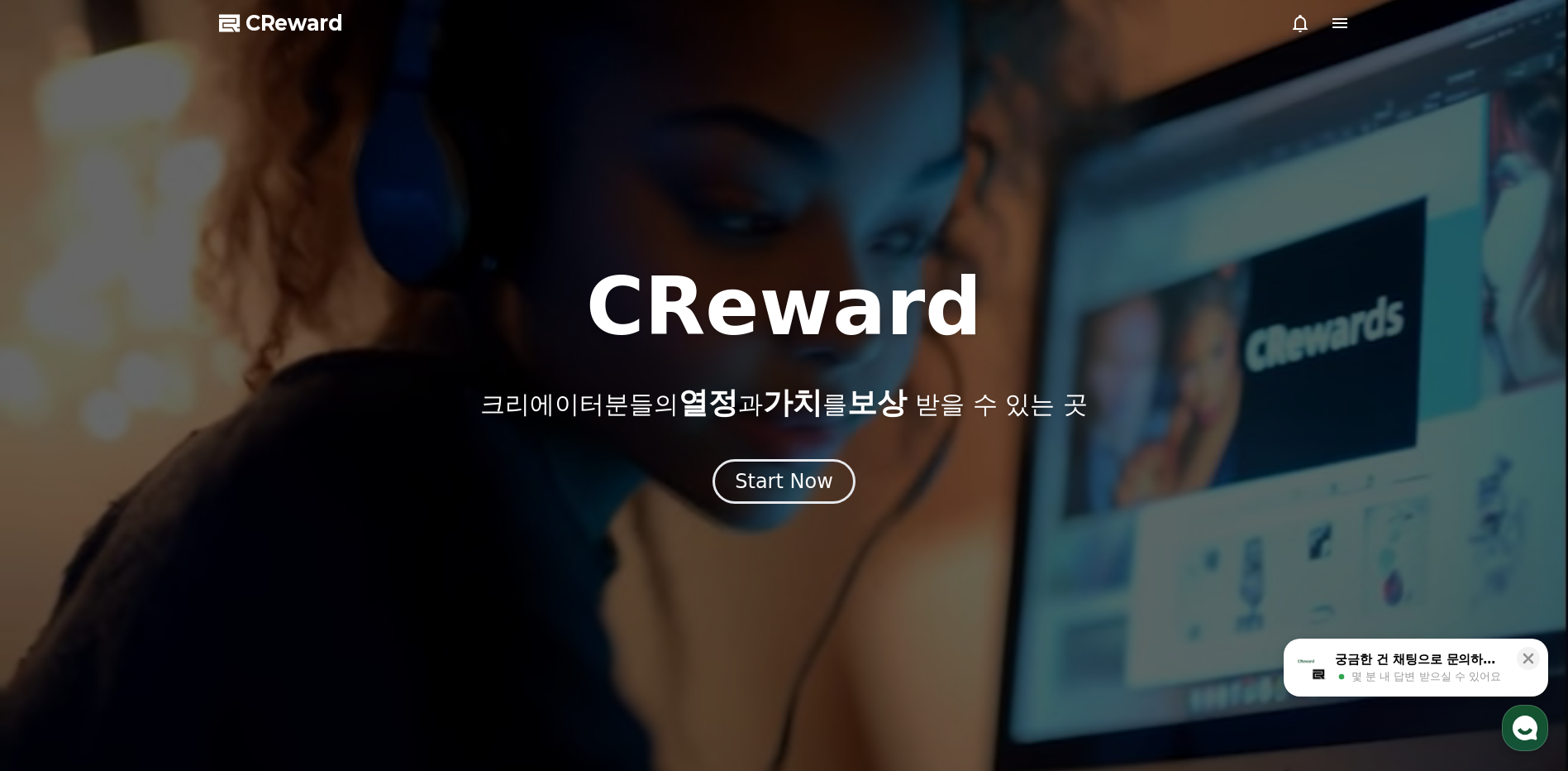
click at [1342, 23] on icon at bounding box center [1339, 23] width 15 height 10
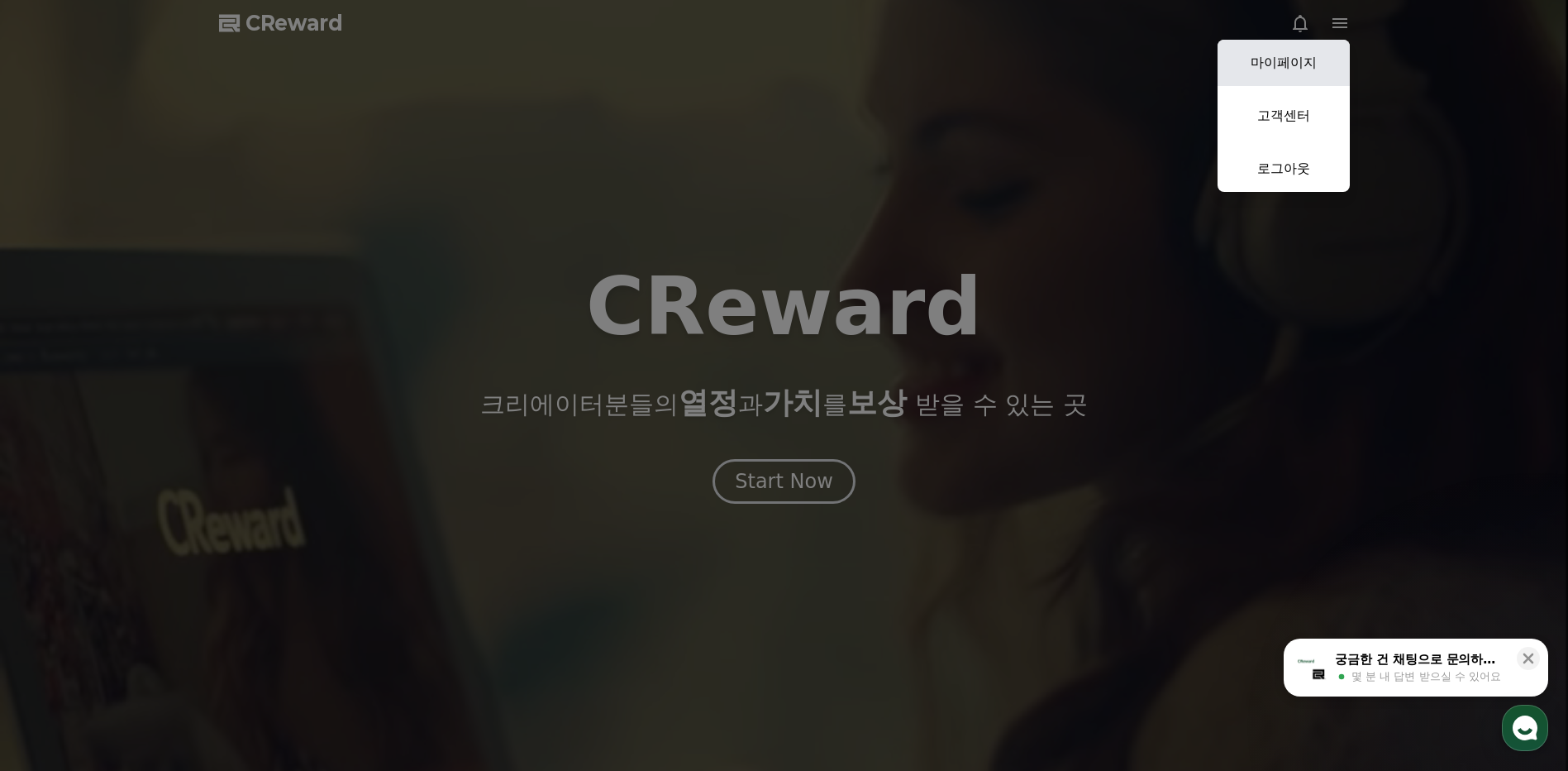
click at [1286, 63] on link "마이페이지" at bounding box center [1283, 63] width 132 height 46
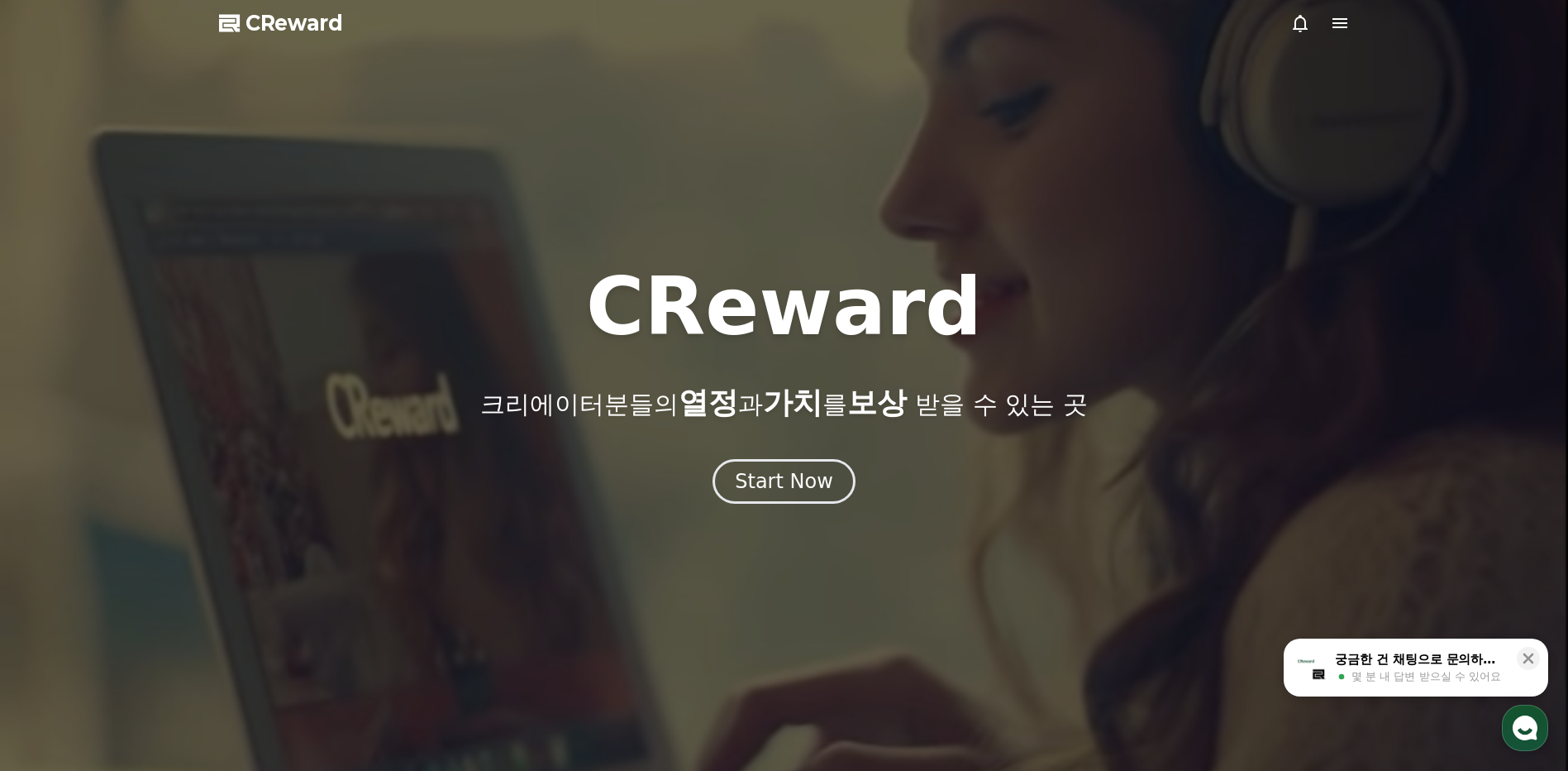
select select "**********"
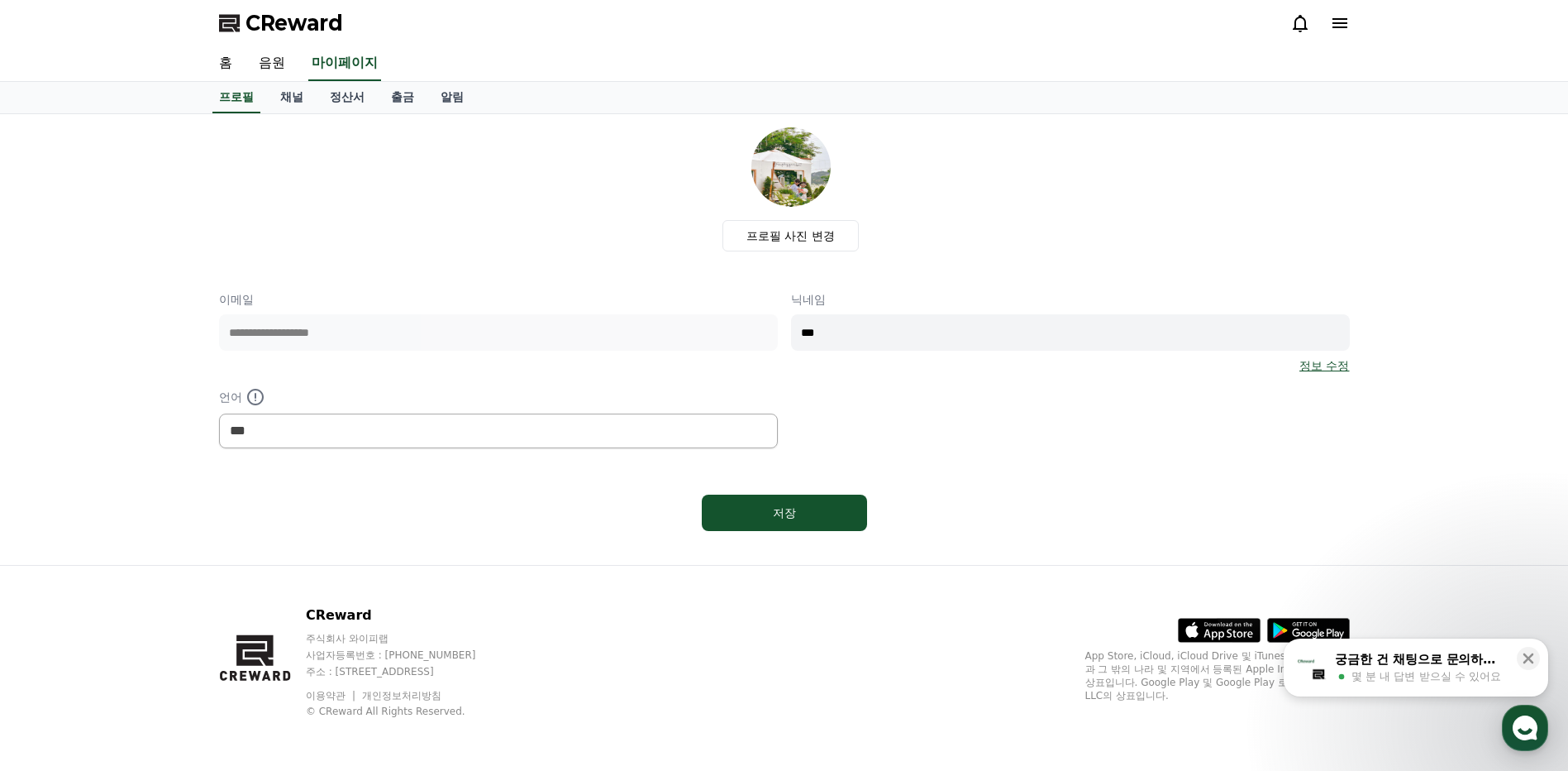
click at [1340, 24] on icon at bounding box center [1339, 23] width 15 height 10
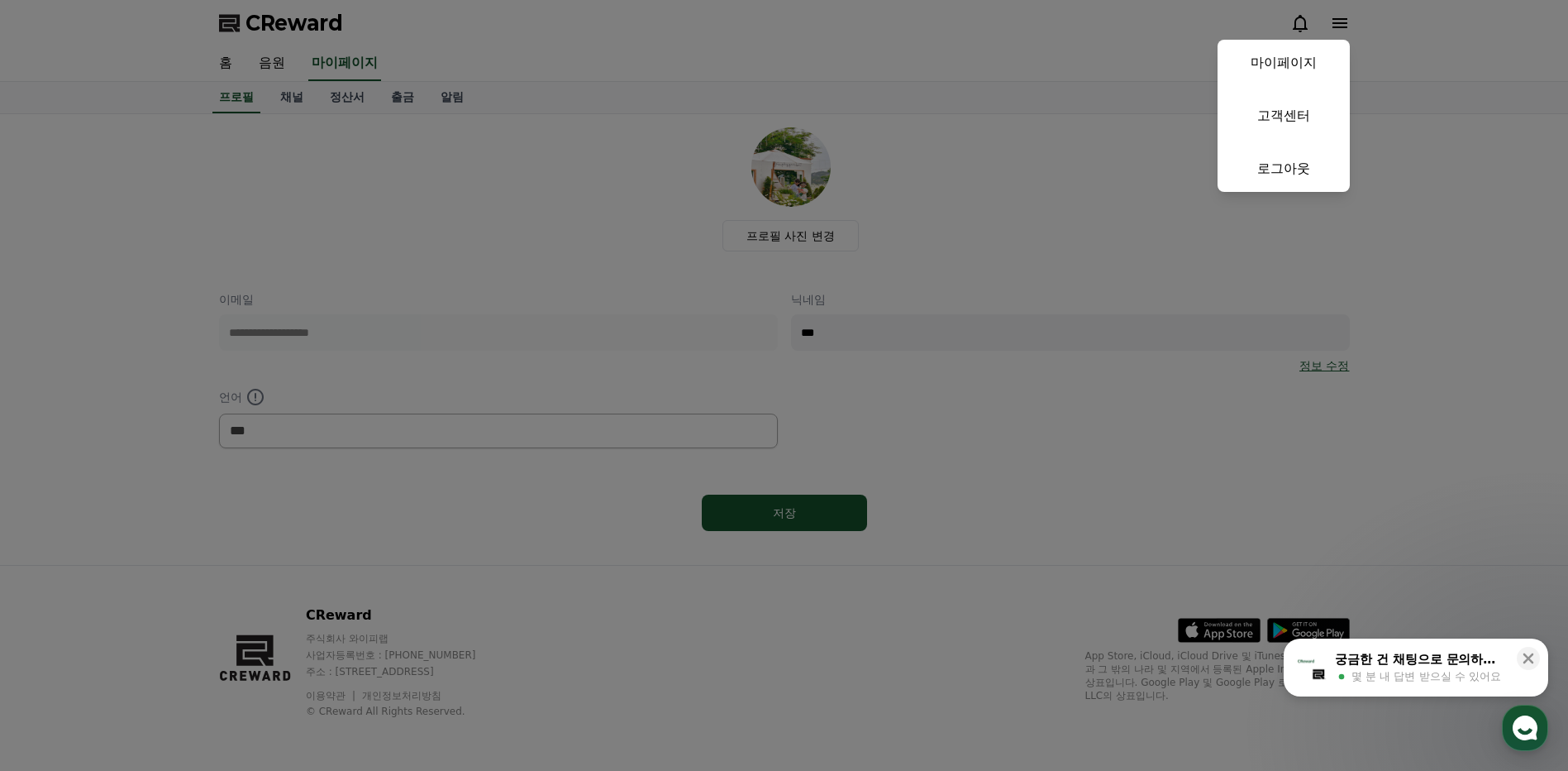
click at [995, 397] on button "close" at bounding box center [784, 385] width 1568 height 771
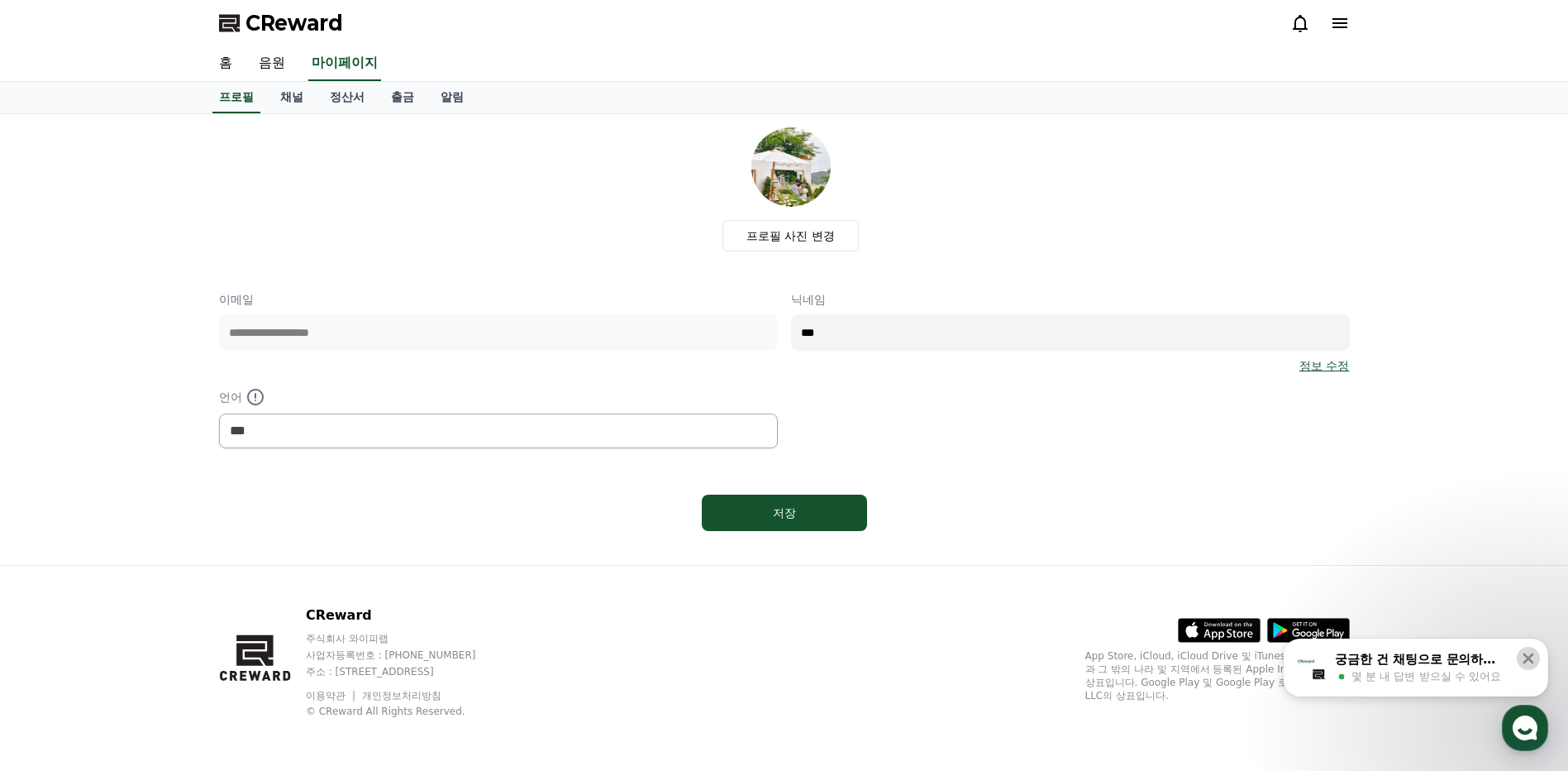
click at [1530, 656] on icon at bounding box center [1528, 659] width 10 height 10
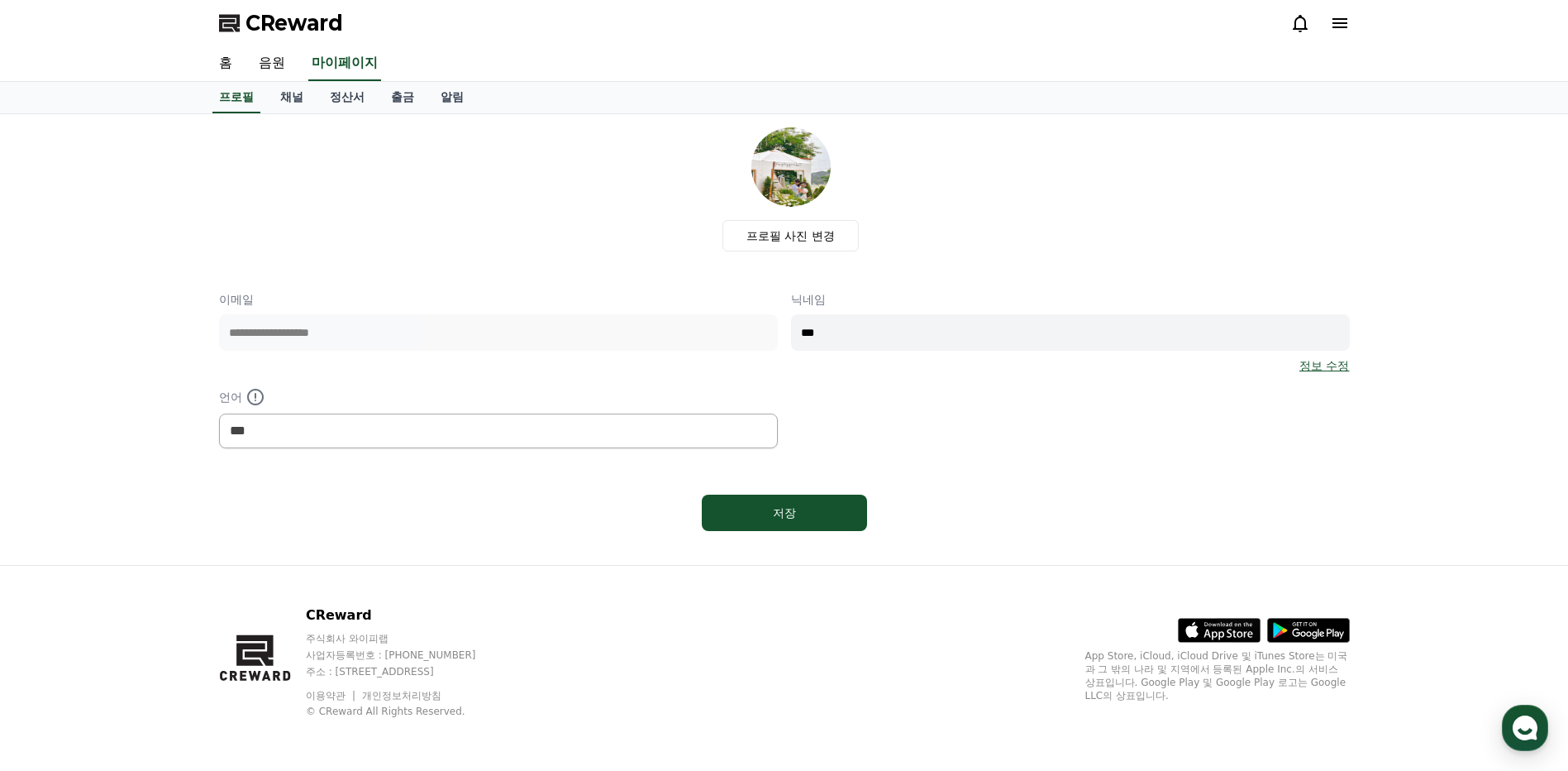
click at [1335, 29] on icon at bounding box center [1340, 23] width 20 height 20
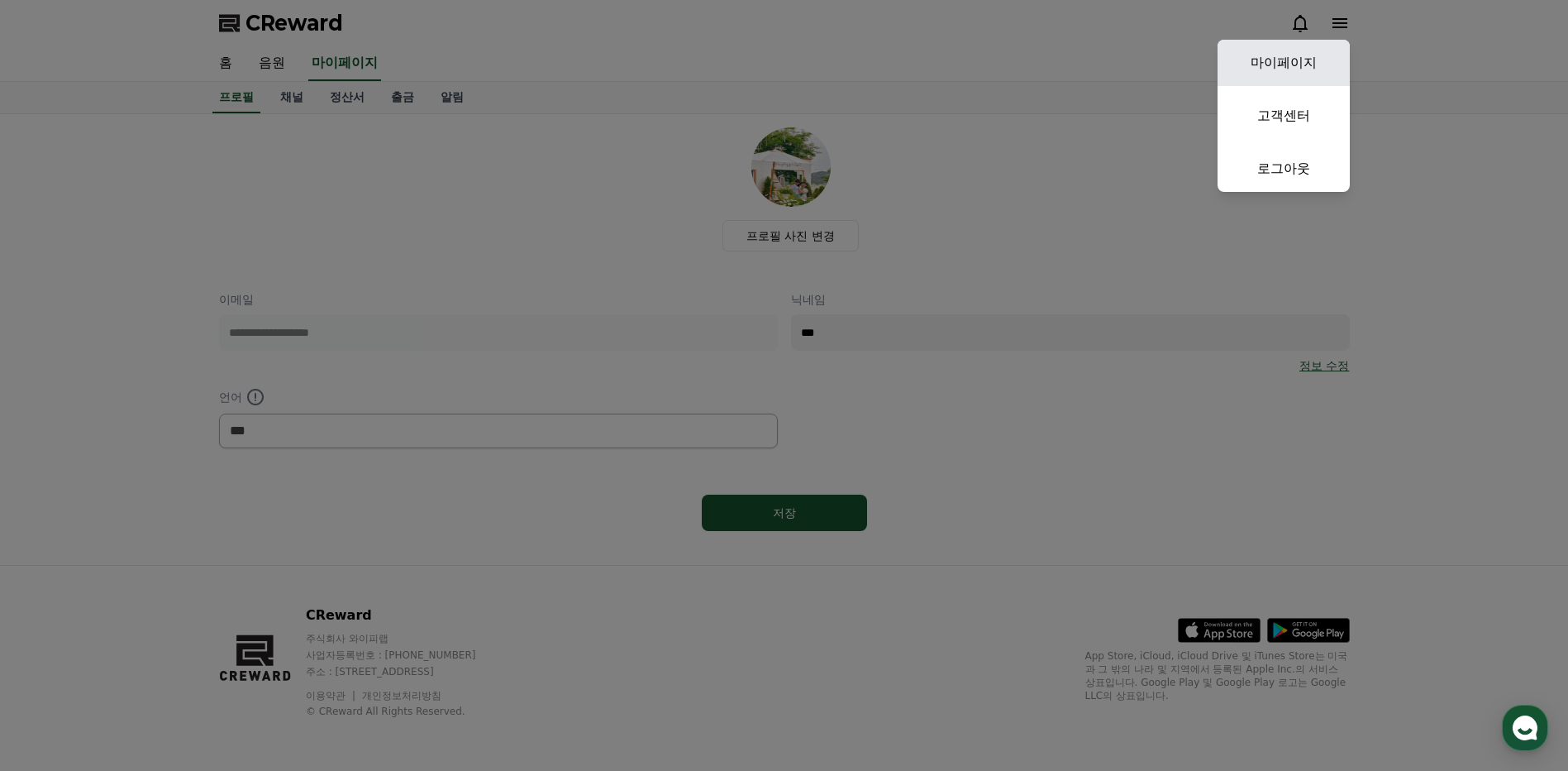
click at [1301, 64] on link "마이페이지" at bounding box center [1283, 63] width 132 height 46
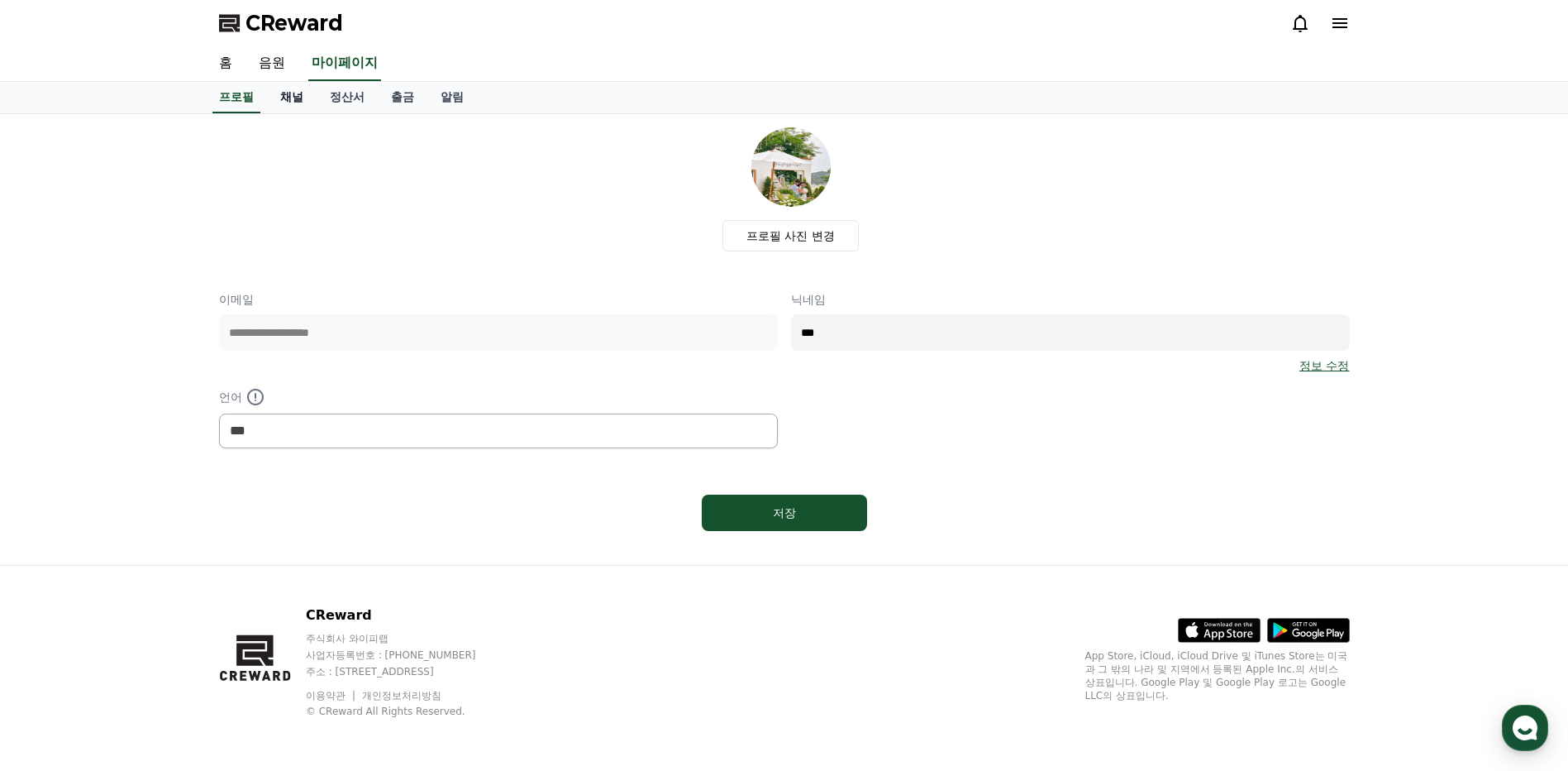
click at [291, 102] on link "채널" at bounding box center [291, 97] width 50 height 31
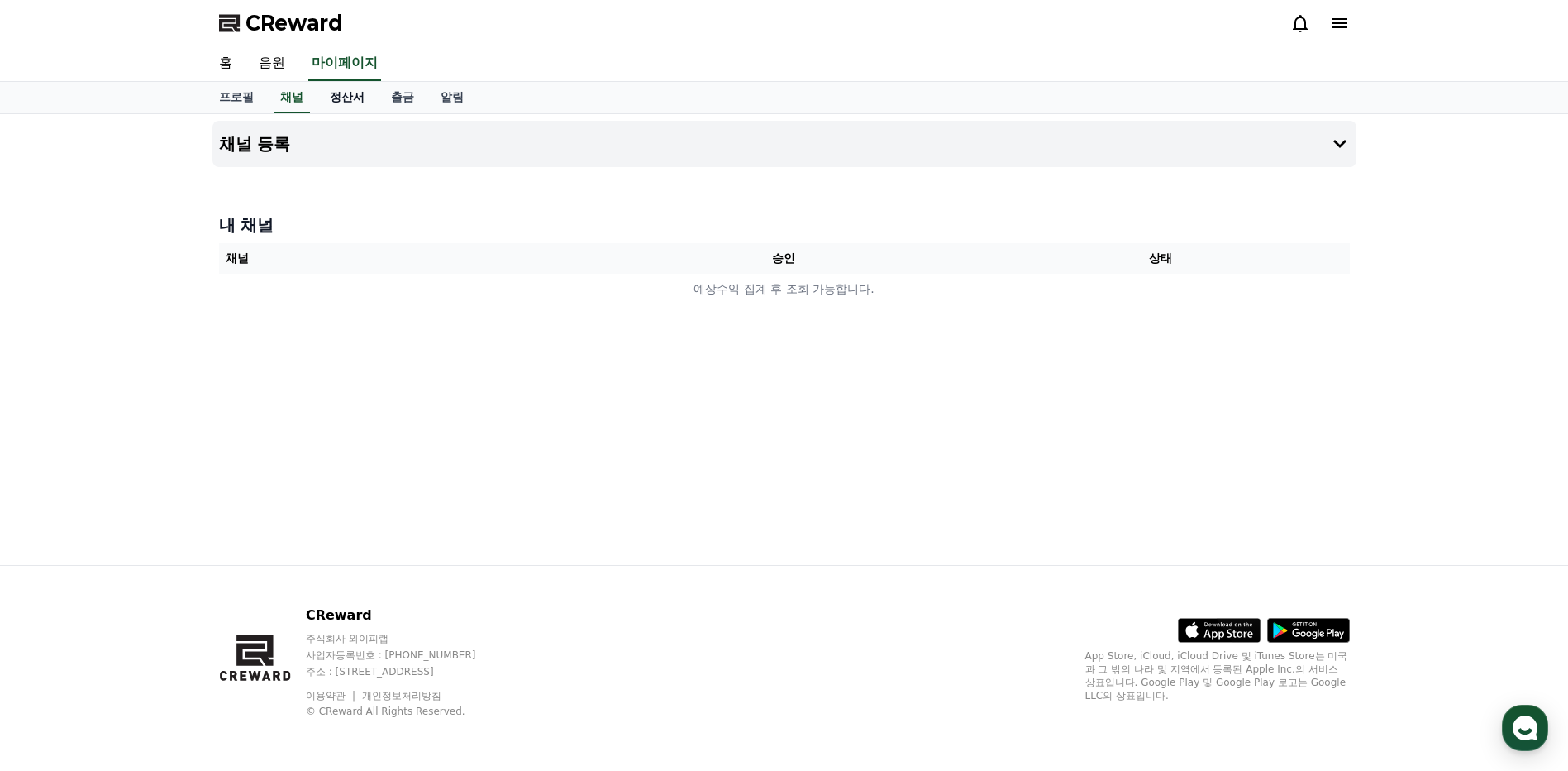
click at [354, 96] on link "정산서" at bounding box center [347, 97] width 61 height 31
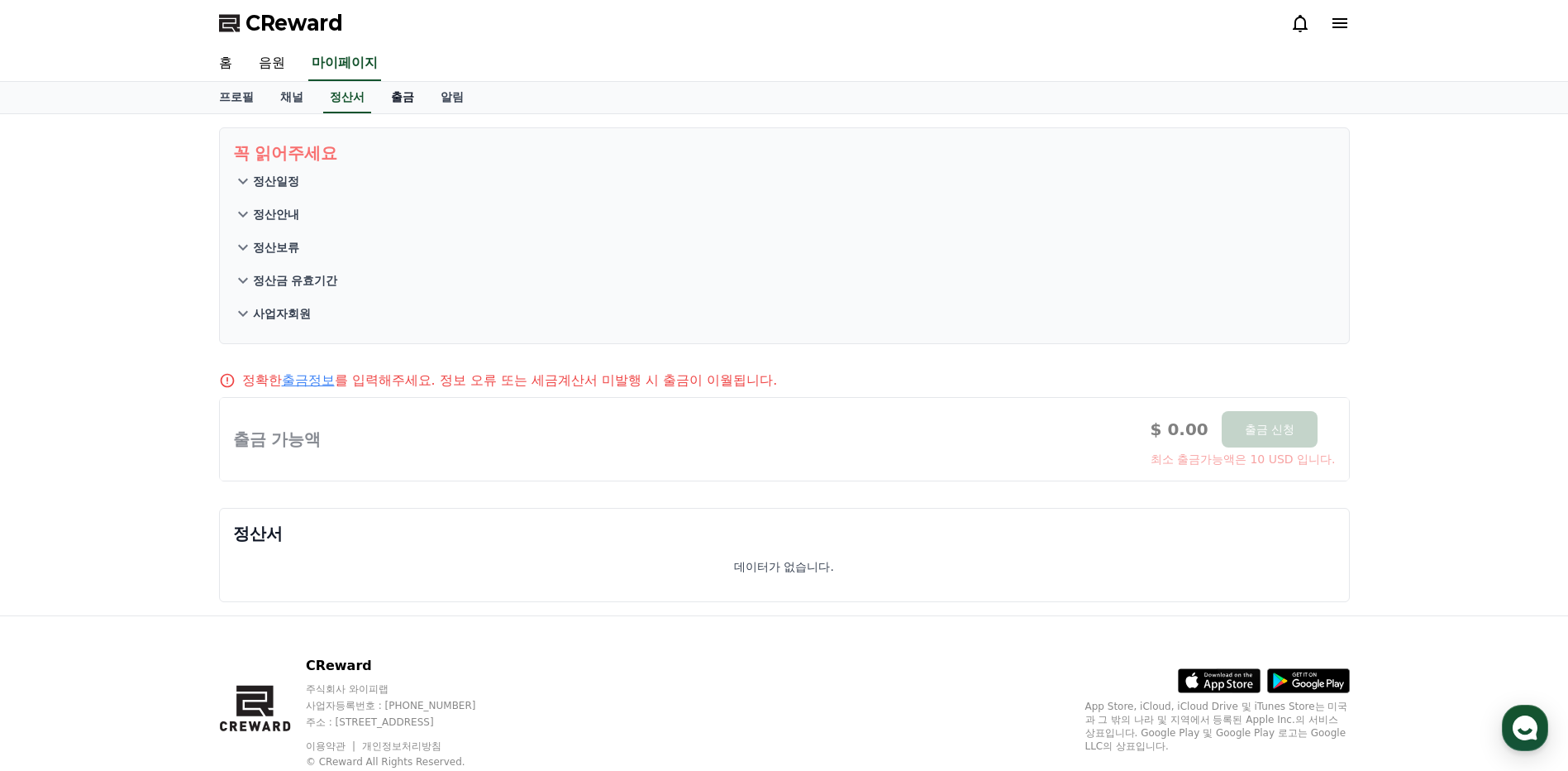
click at [420, 109] on link "출금" at bounding box center [402, 97] width 50 height 31
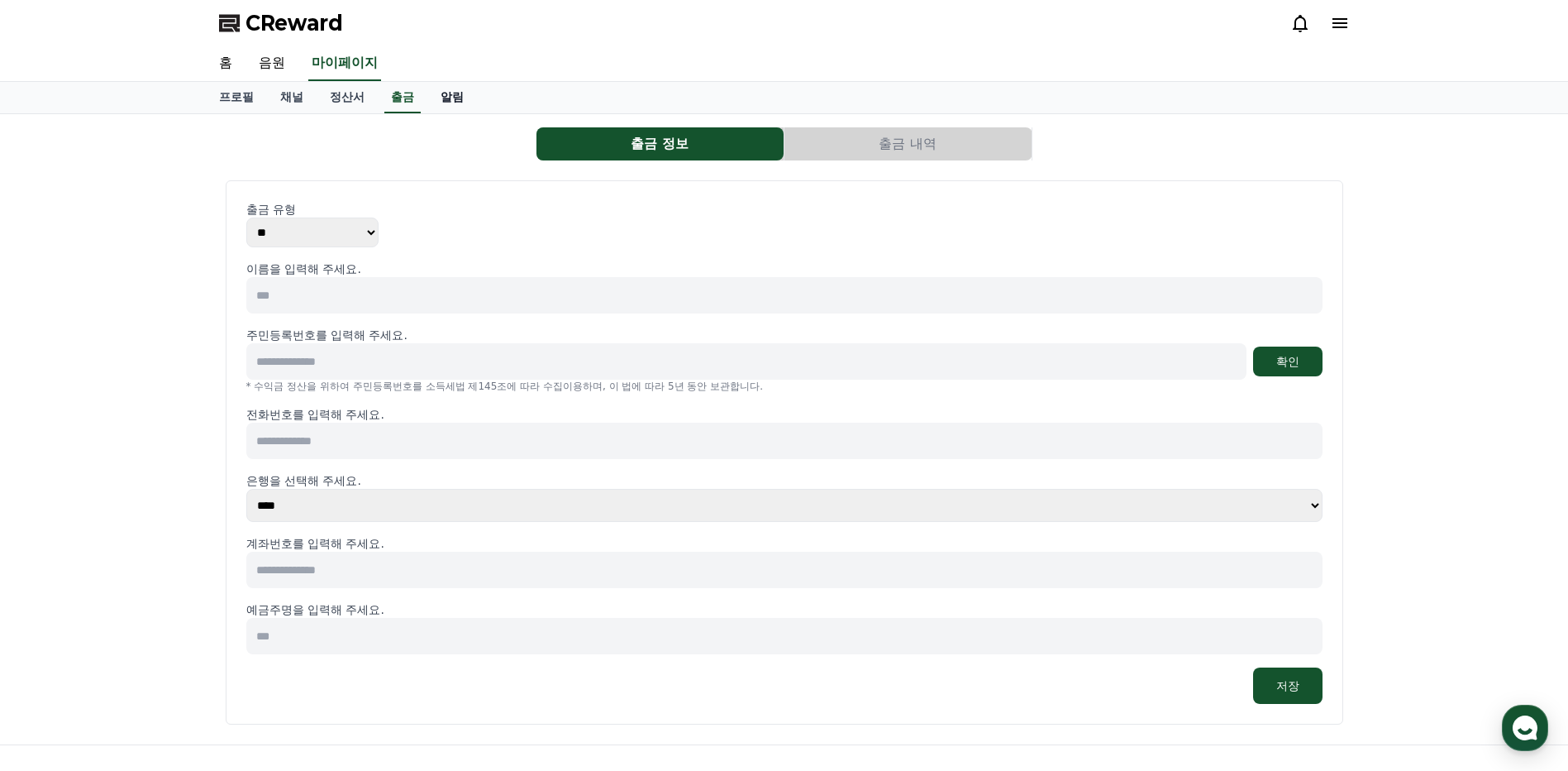
click at [455, 109] on link "알림" at bounding box center [452, 97] width 50 height 31
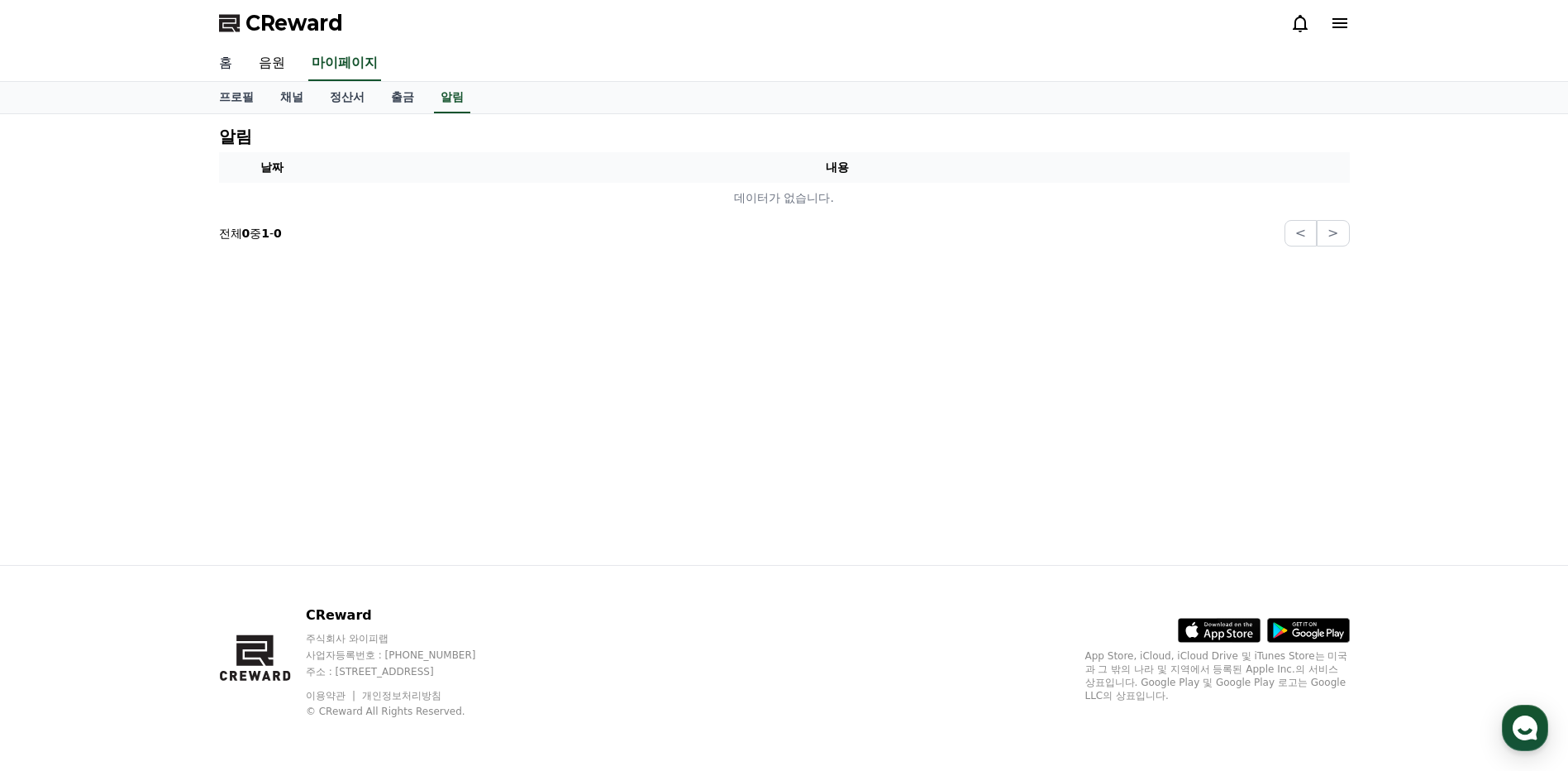
click at [217, 61] on link "홈" at bounding box center [226, 63] width 40 height 35
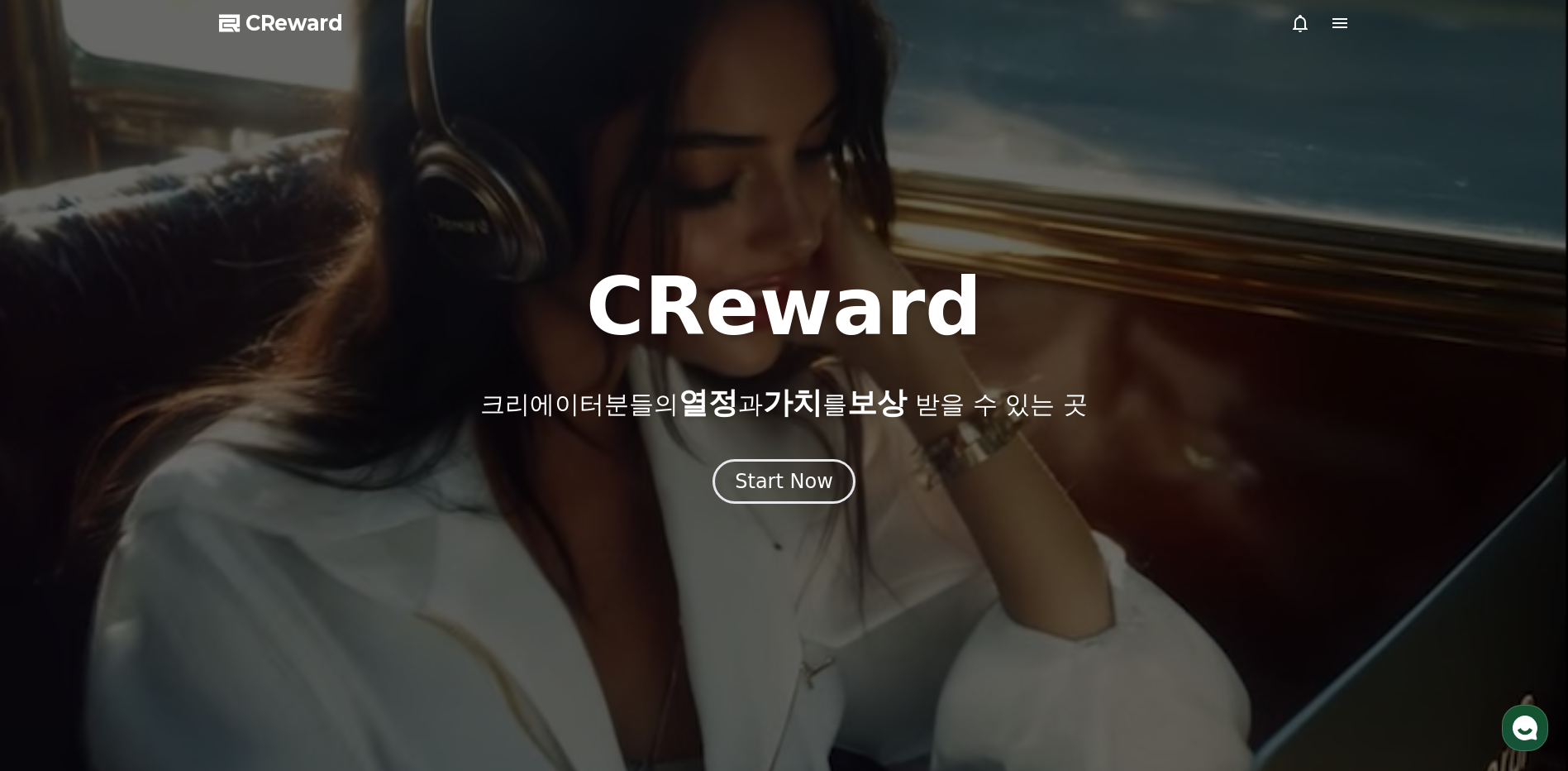
click at [1327, 25] on div at bounding box center [1320, 23] width 59 height 20
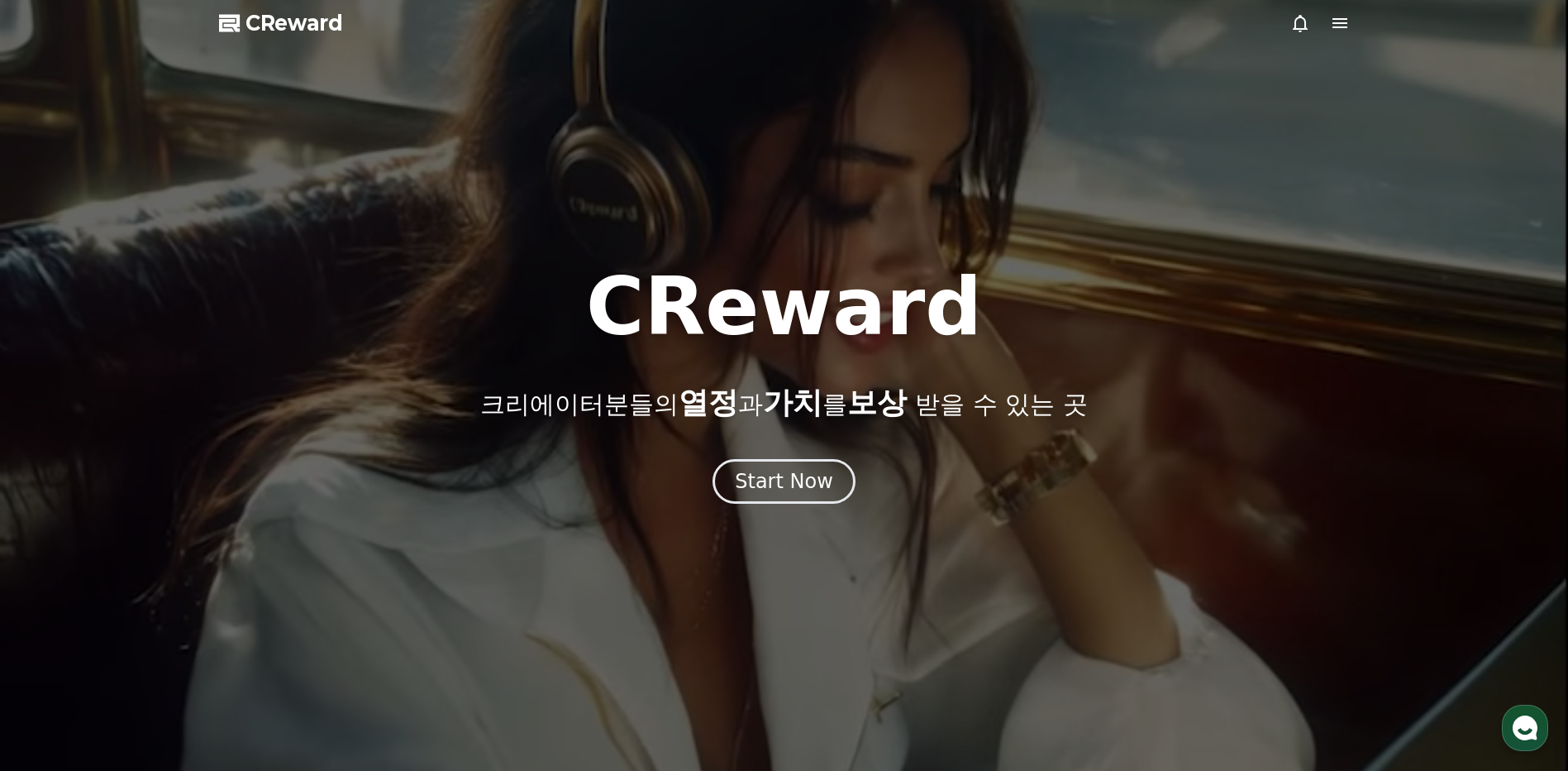
click at [1340, 24] on icon at bounding box center [1339, 23] width 15 height 10
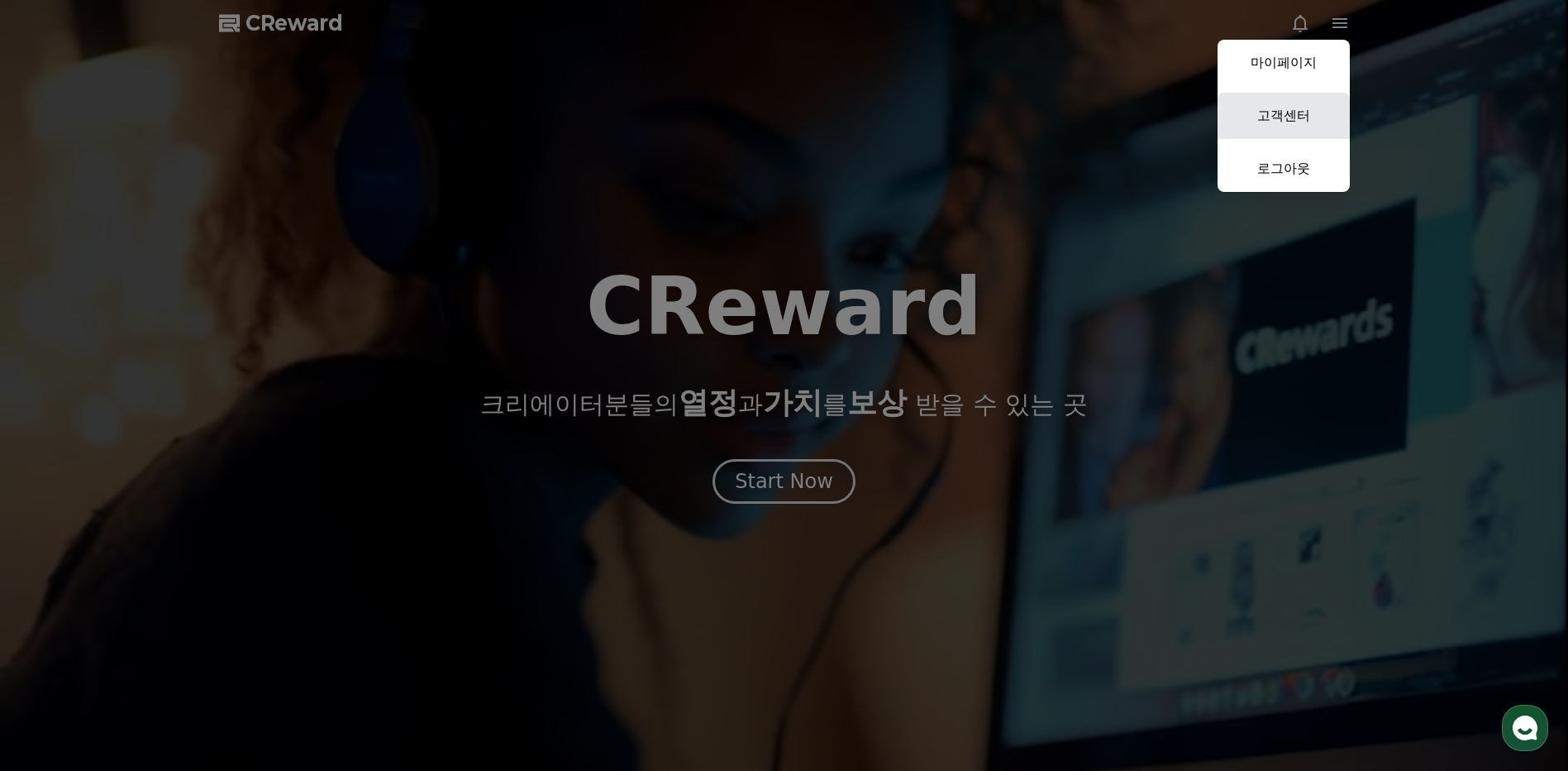
click at [1292, 118] on link "고객센터" at bounding box center [1283, 116] width 132 height 46
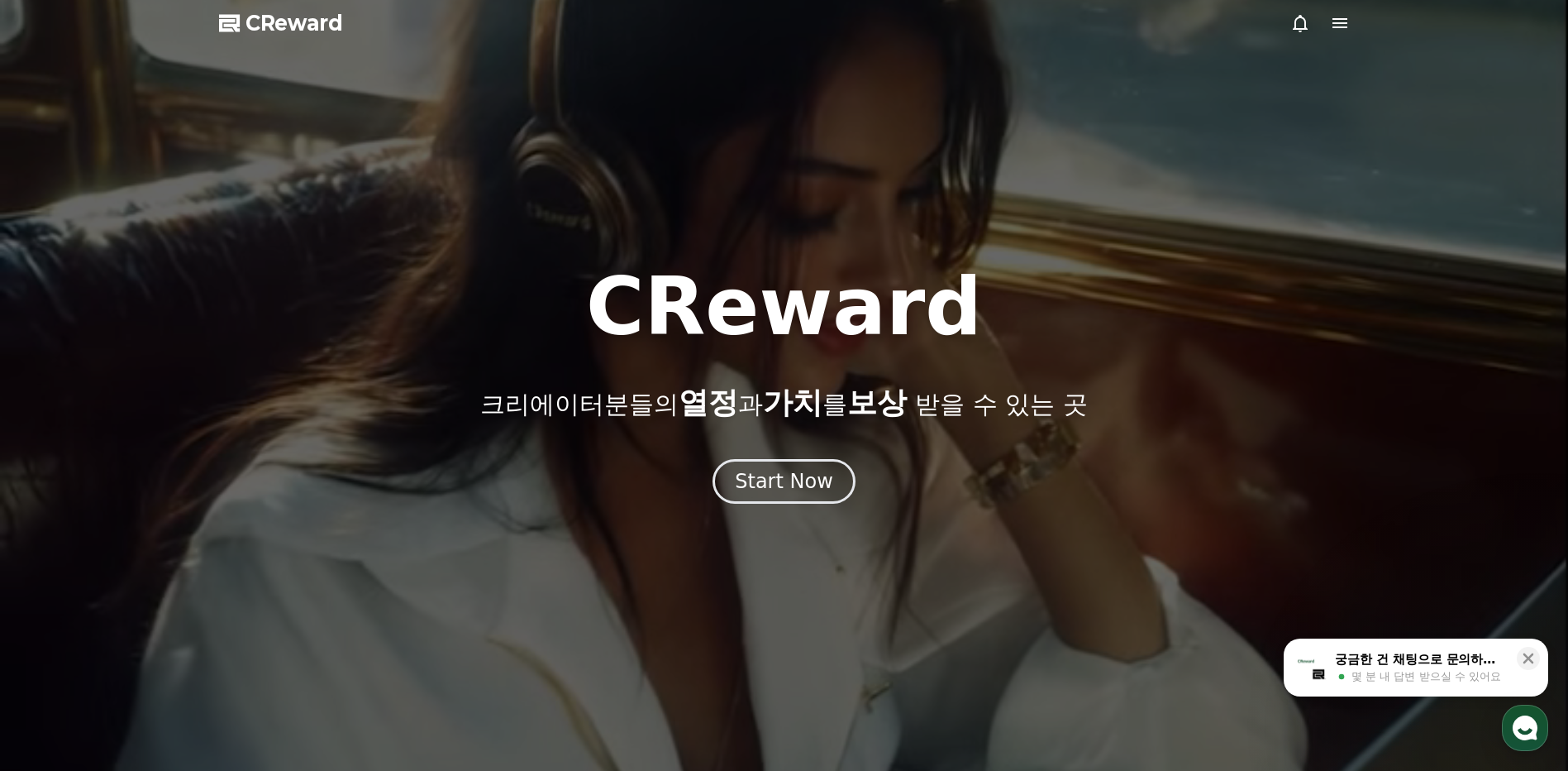
click at [1337, 25] on icon at bounding box center [1340, 23] width 20 height 20
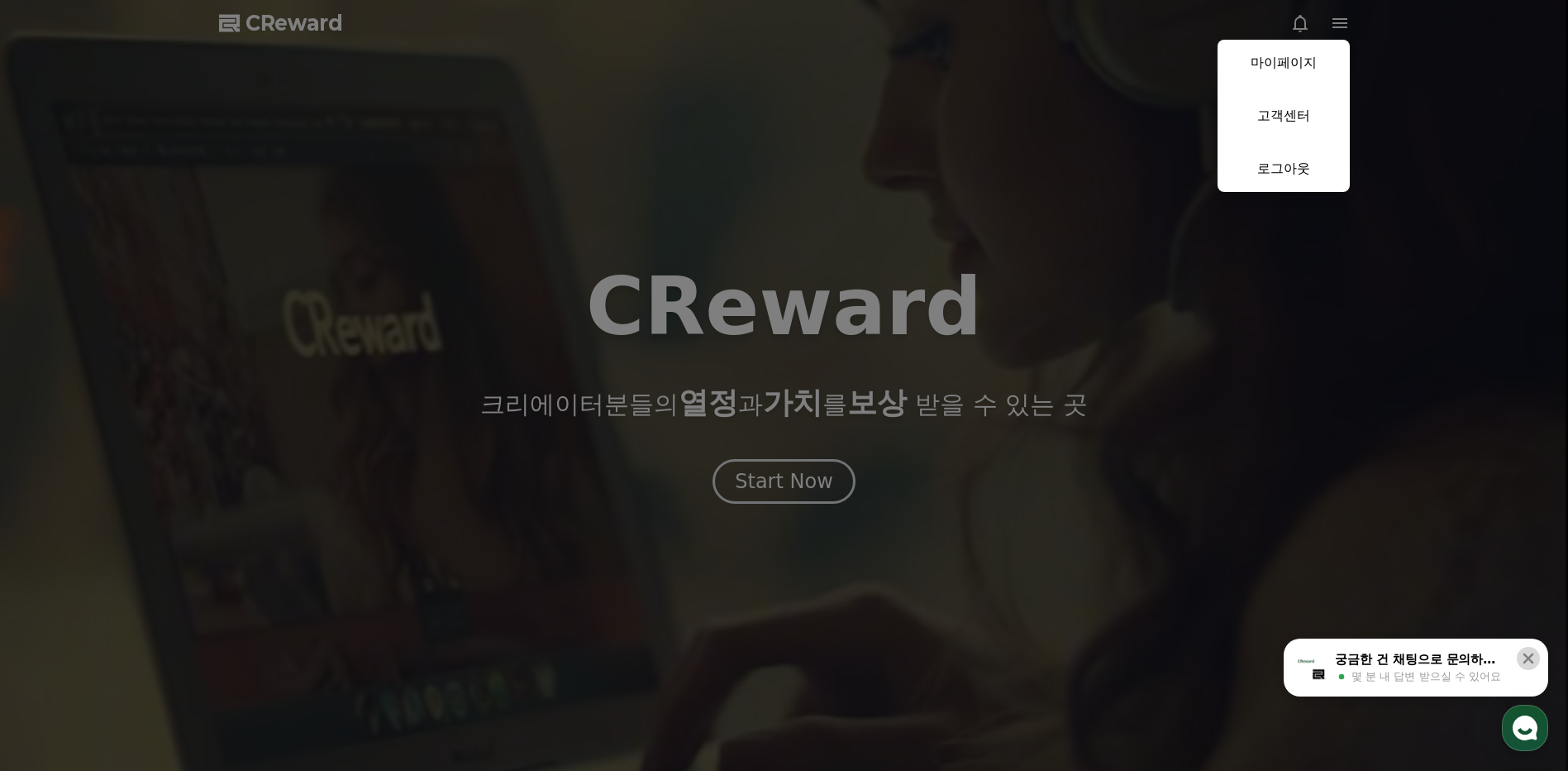
click at [1535, 662] on icon at bounding box center [1527, 658] width 17 height 17
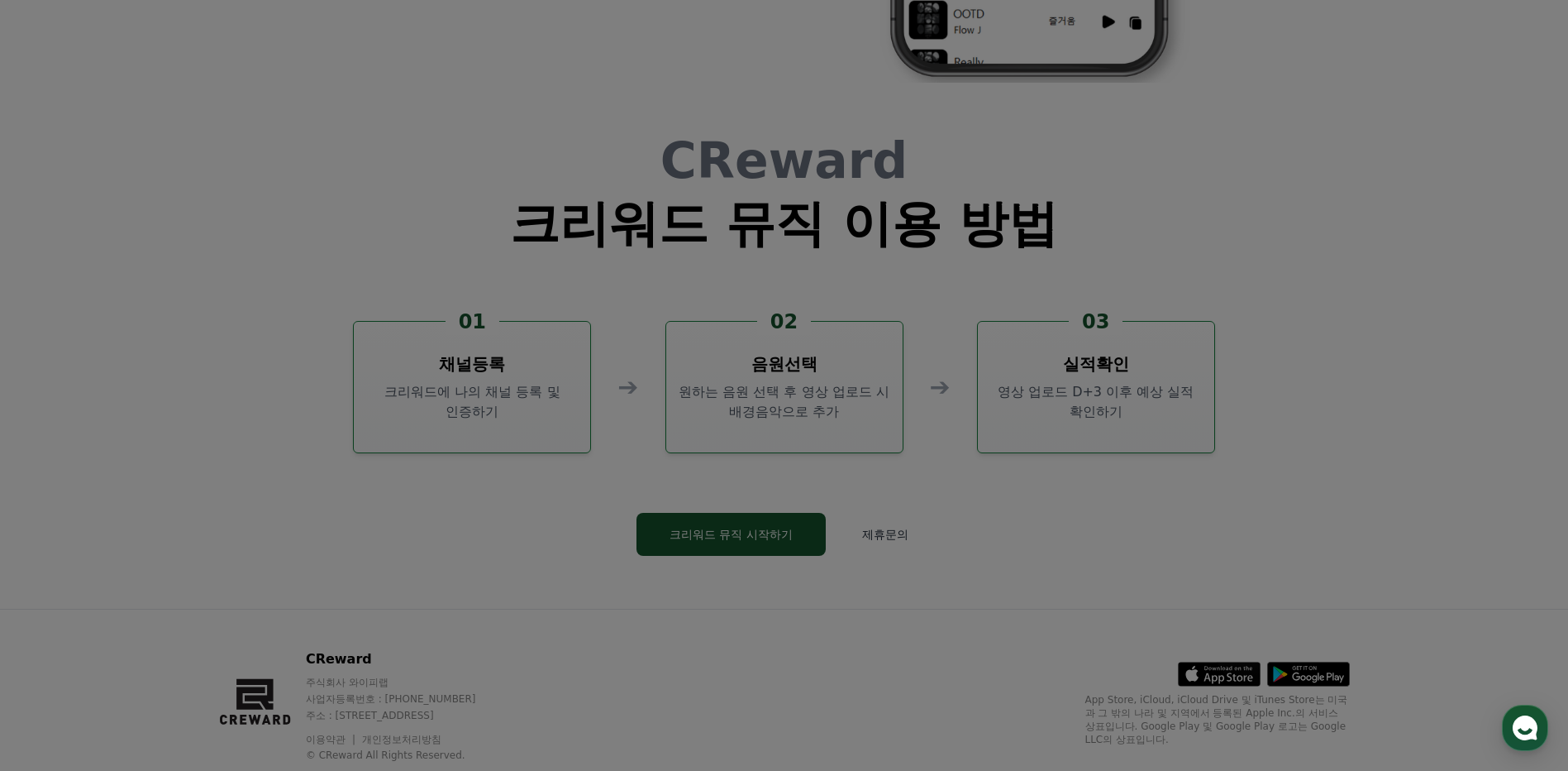
scroll to position [4480, 0]
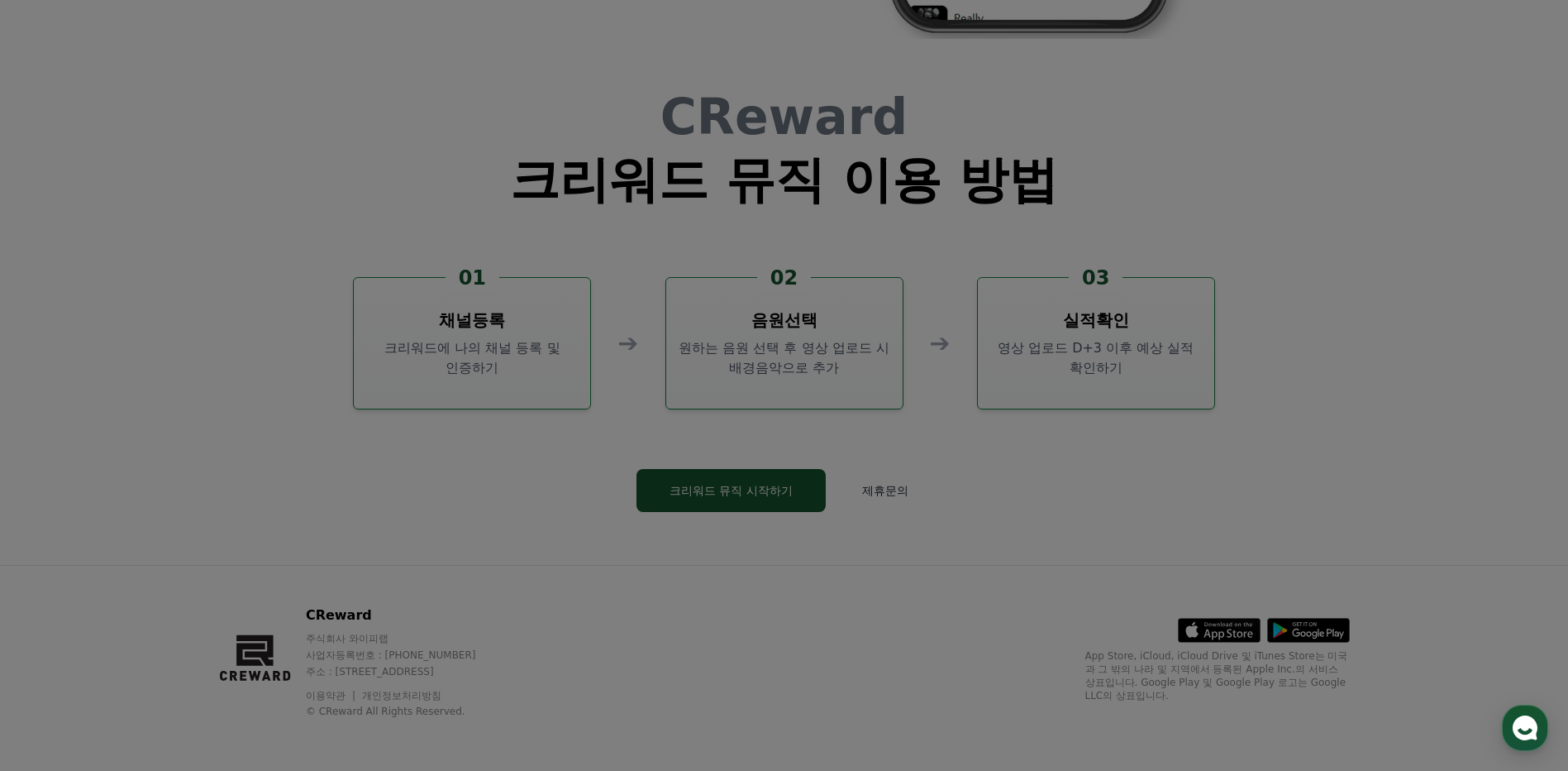
click at [1359, 266] on button "close" at bounding box center [784, 385] width 1568 height 771
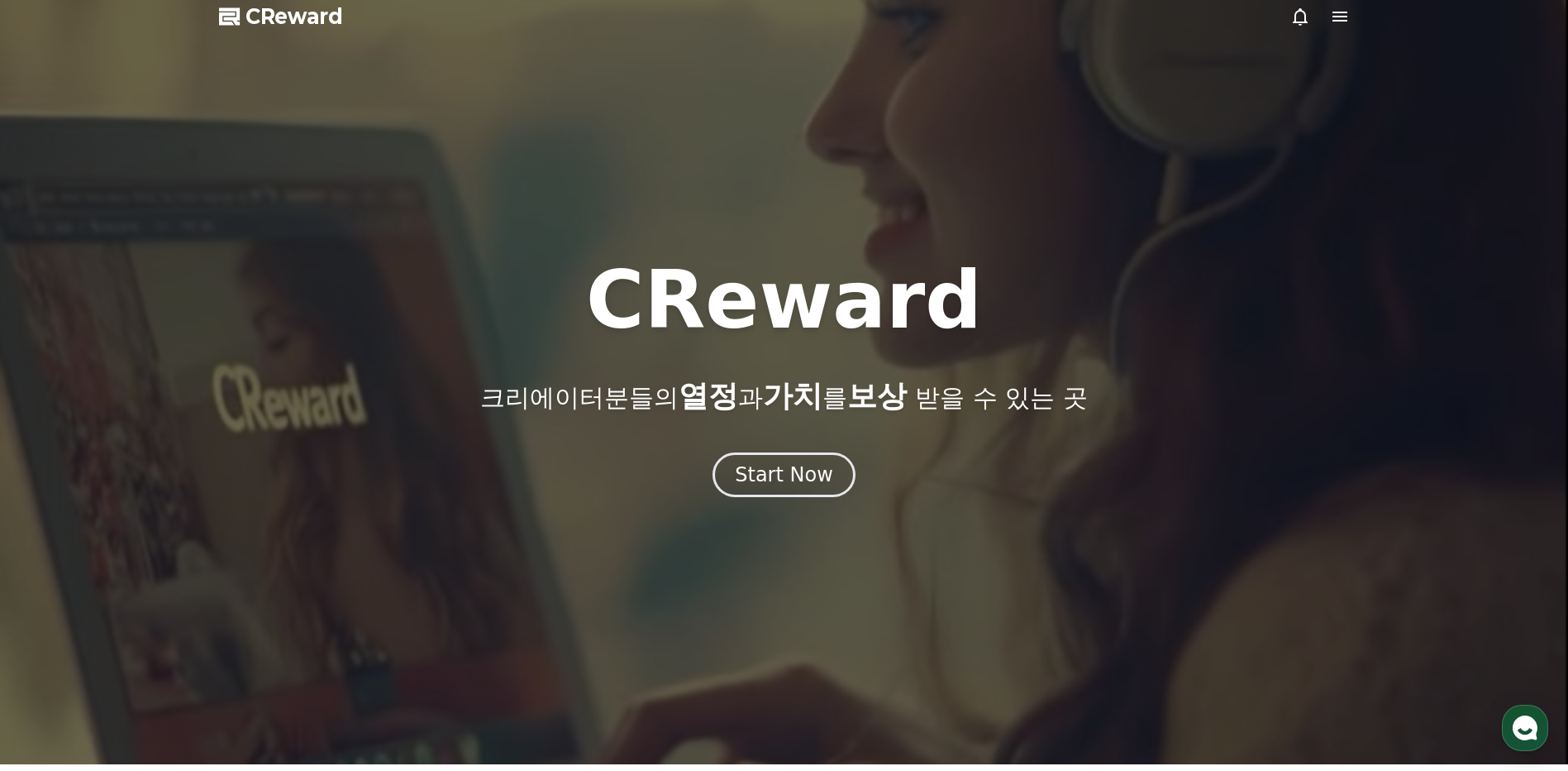
scroll to position [0, 0]
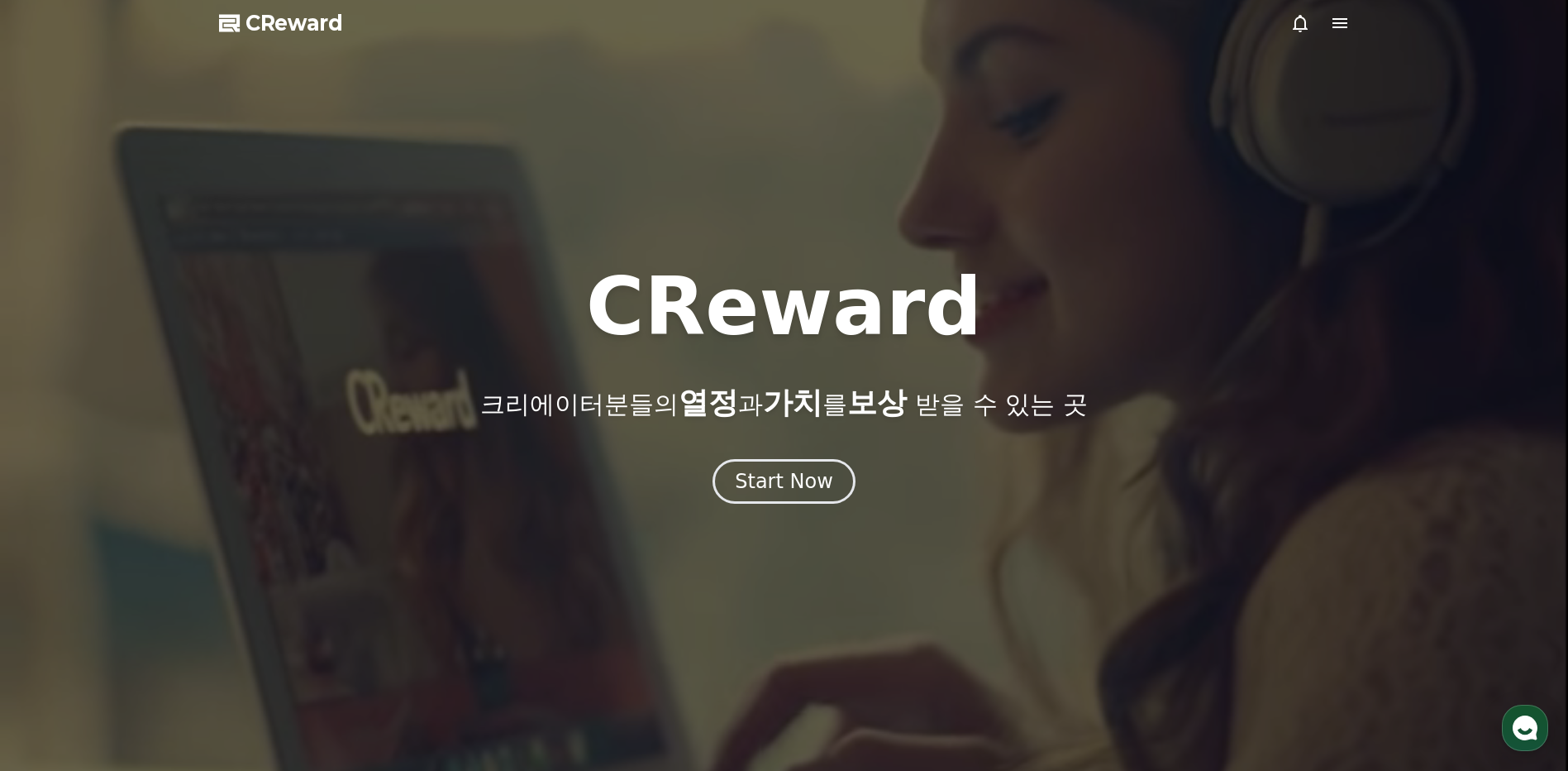
click at [1343, 27] on icon at bounding box center [1339, 23] width 15 height 10
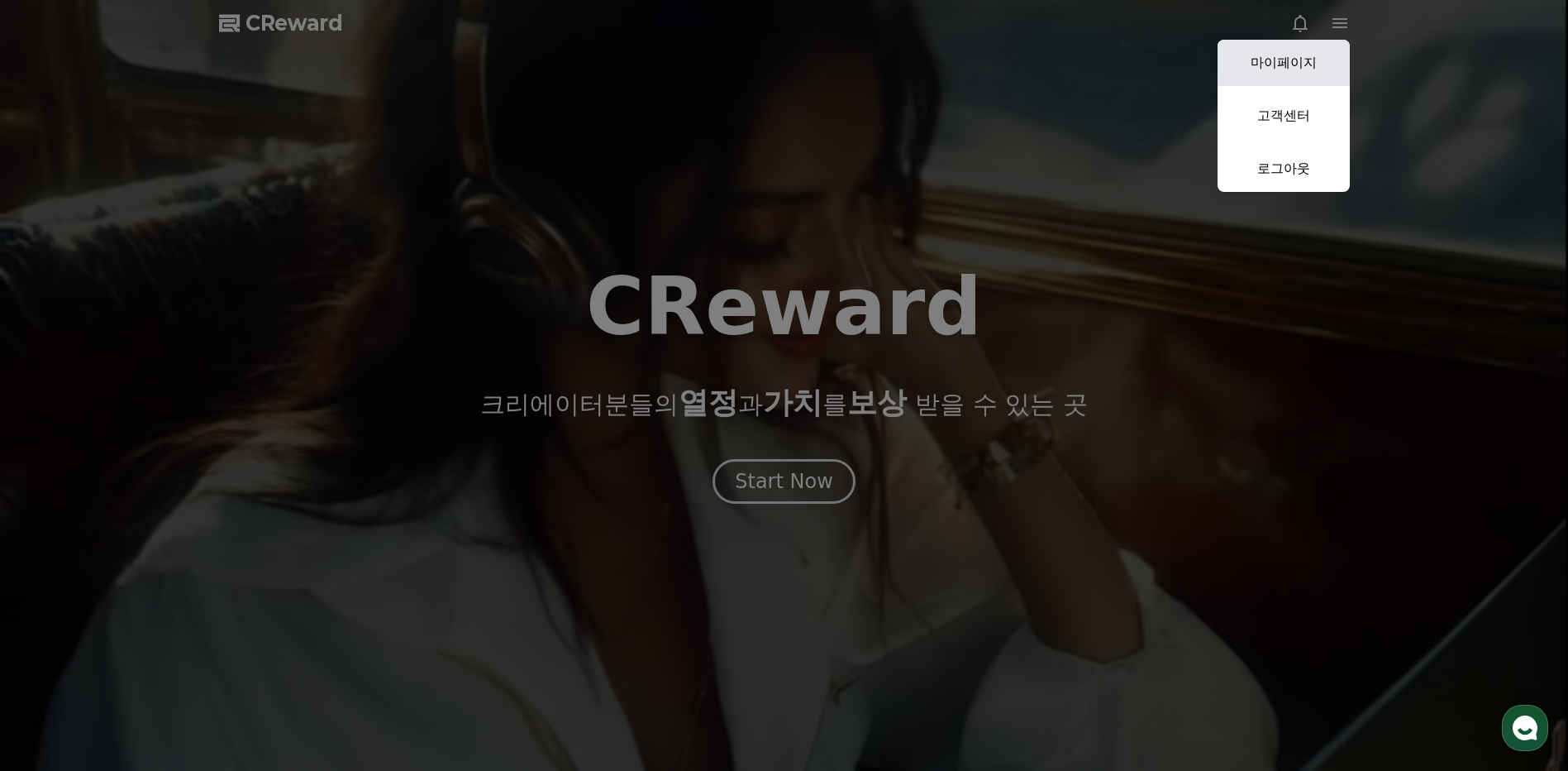
click at [1289, 63] on link "마이페이지" at bounding box center [1283, 63] width 132 height 46
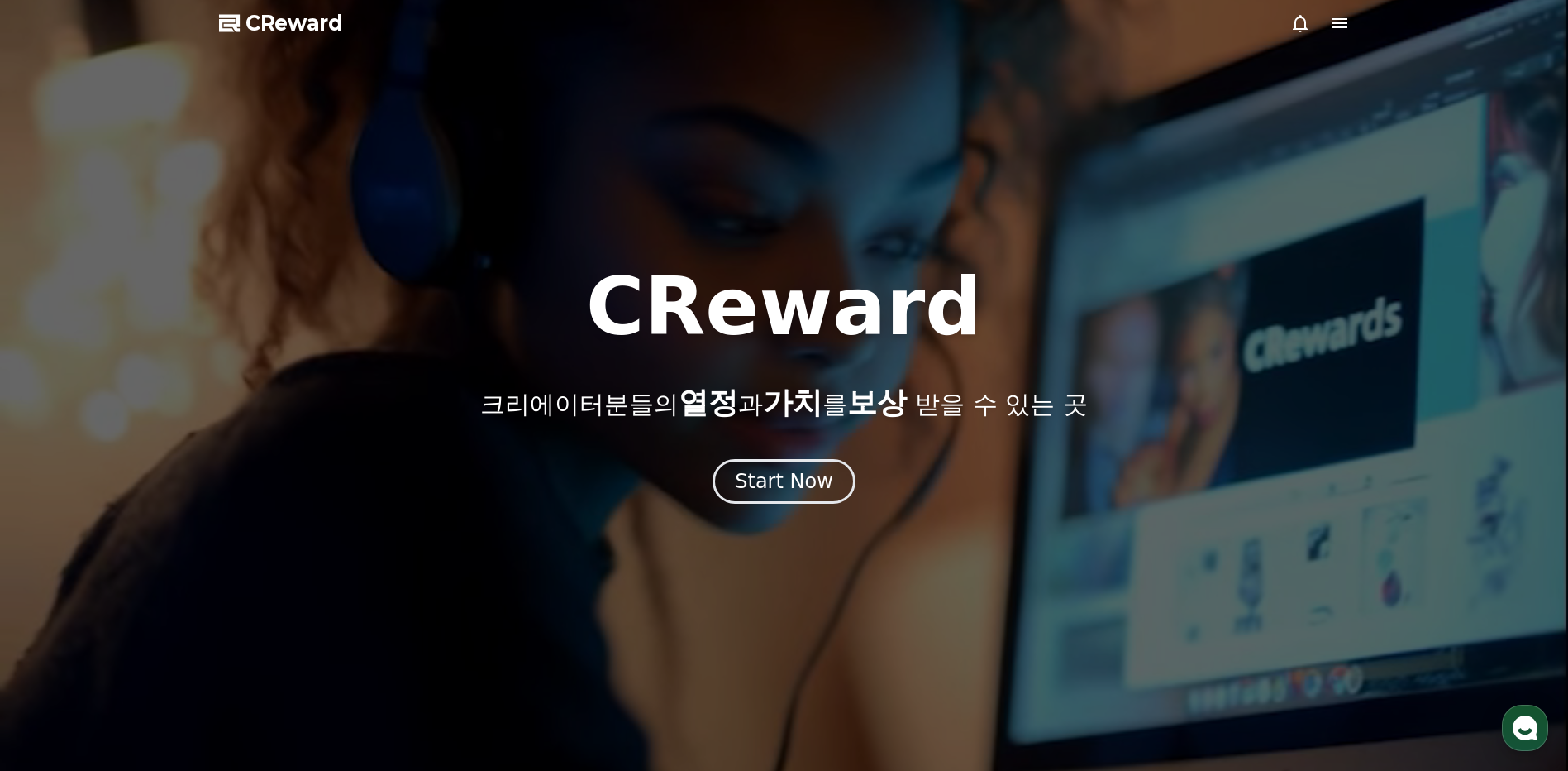
select select "**********"
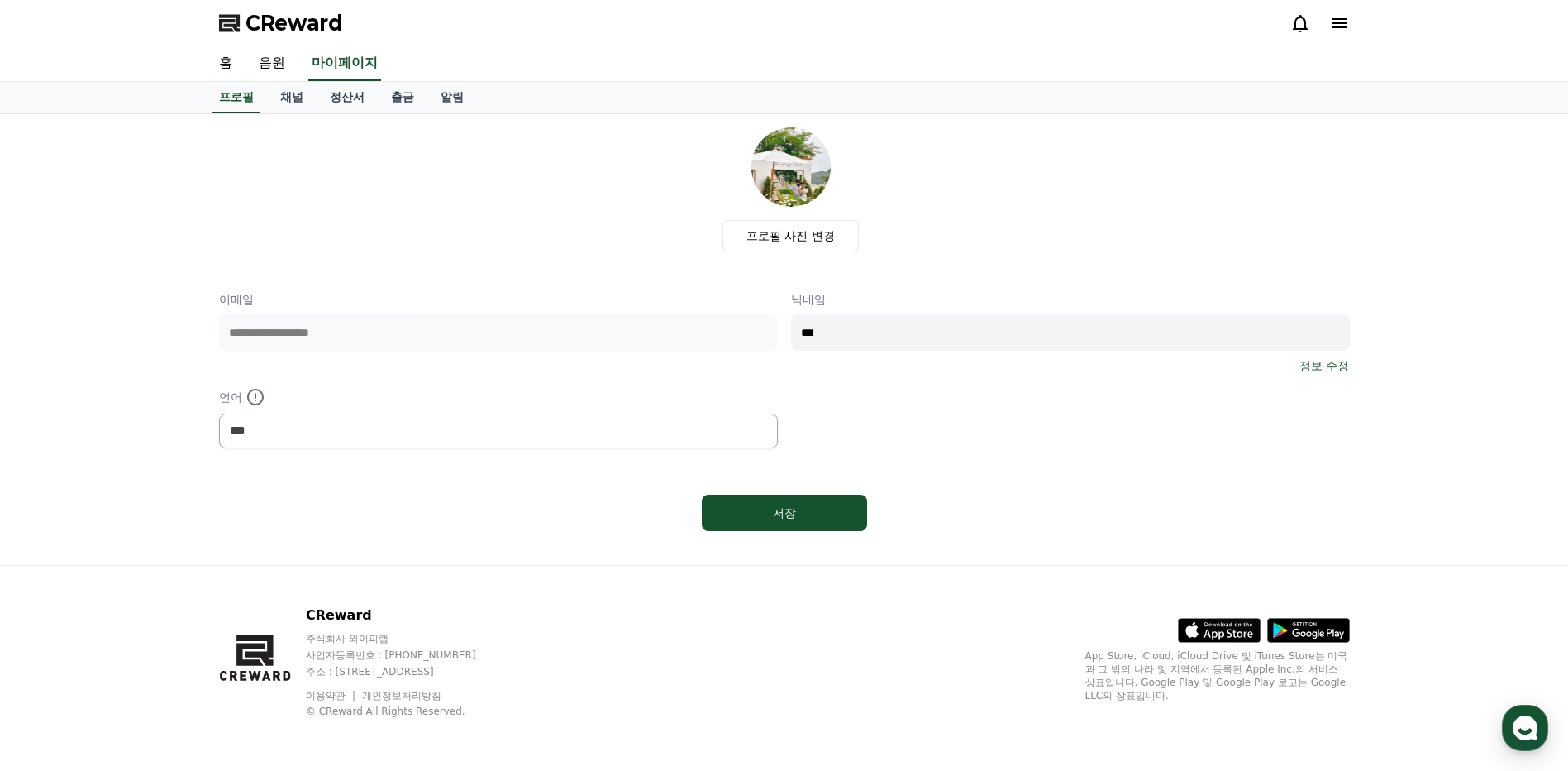
click at [684, 407] on div "언어 *** ******* ***" at bounding box center [498, 417] width 559 height 61
click at [1328, 367] on link "정보 수정" at bounding box center [1323, 365] width 50 height 17
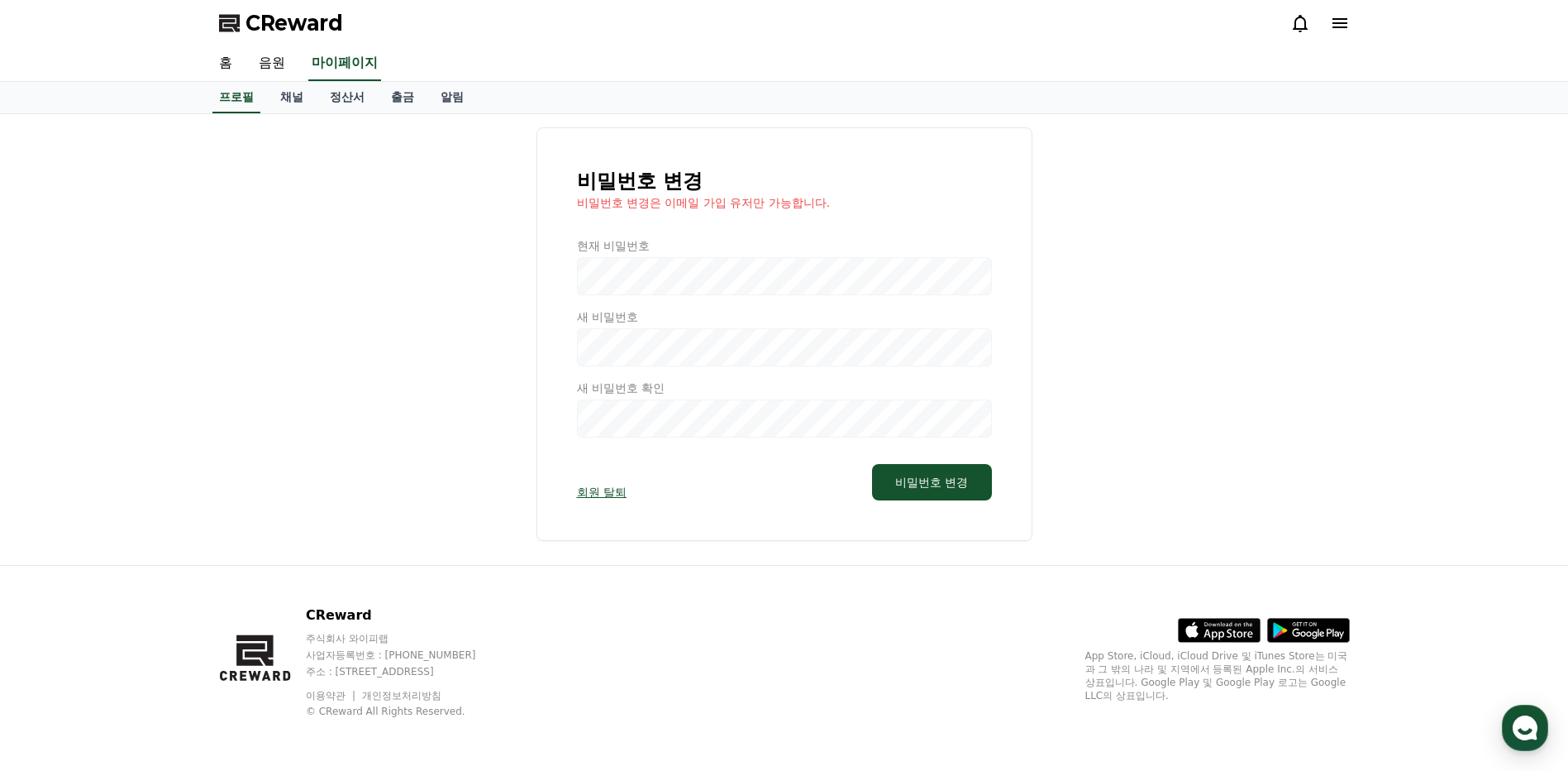
click at [610, 501] on div "비밀번호 변경 비밀번호 변경은 이메일 가입 유저만 가능합니다. 현재 비밀번호 새 비밀번호 새 비밀번호 확인 회원 탈퇴 비밀번호 변경" at bounding box center [784, 334] width 496 height 414
click at [605, 496] on link "회원 탈퇴" at bounding box center [601, 492] width 50 height 17
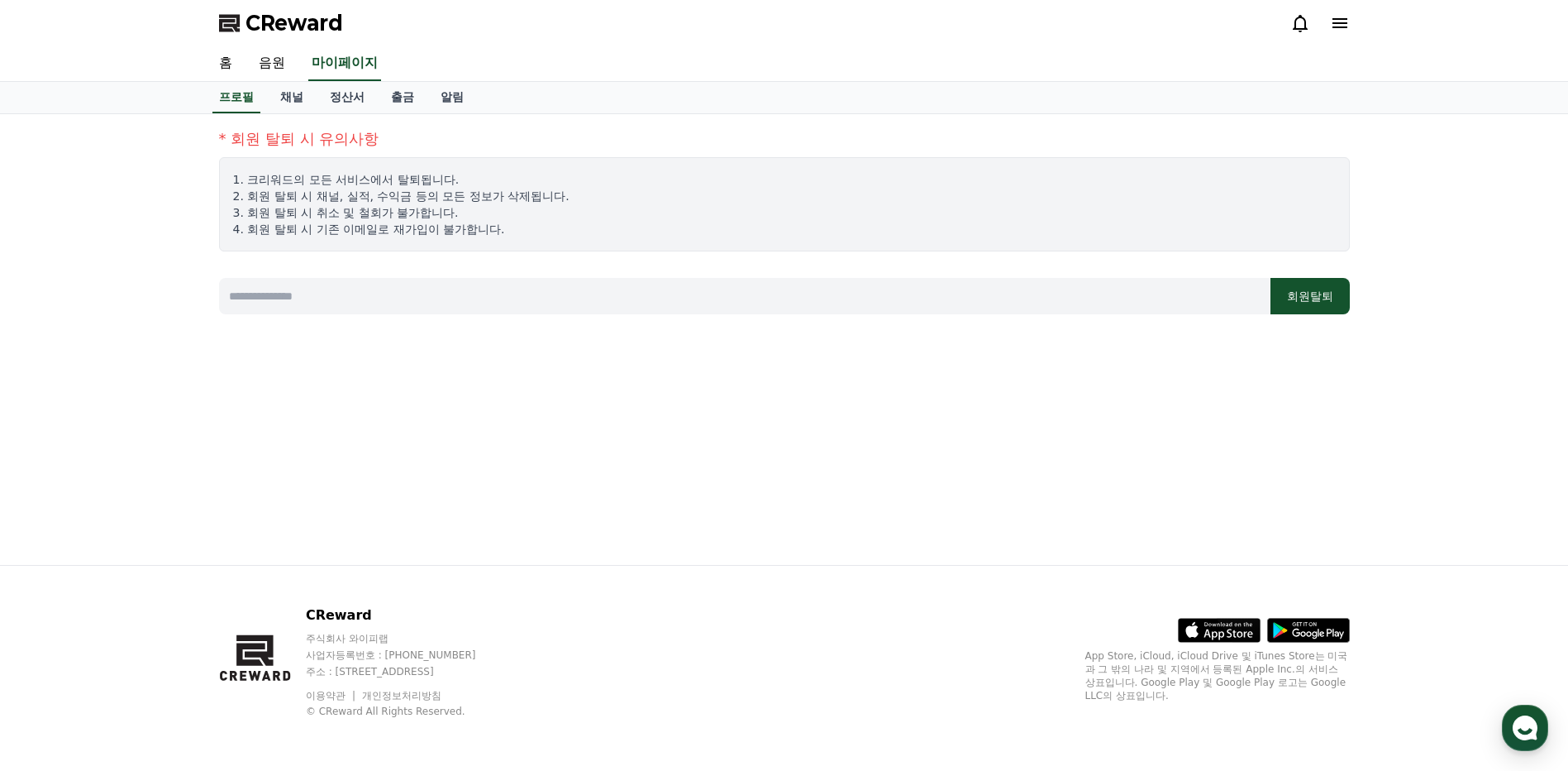
click at [1039, 304] on input at bounding box center [744, 296] width 1051 height 37
drag, startPoint x: 224, startPoint y: 308, endPoint x: 147, endPoint y: 318, distance: 77.6
click at [147, 318] on div "* 회원 탈퇴 시 유의사항 1. 크리워드의 모든 서비스에서 탈퇴됩니다. 2. 회원 탈퇴 시 채널, 실적, 수익금 등의 모든 정보가 삭제됩니다.…" at bounding box center [784, 339] width 1568 height 450
type input "****"
click at [297, 94] on link "채널" at bounding box center [291, 97] width 50 height 31
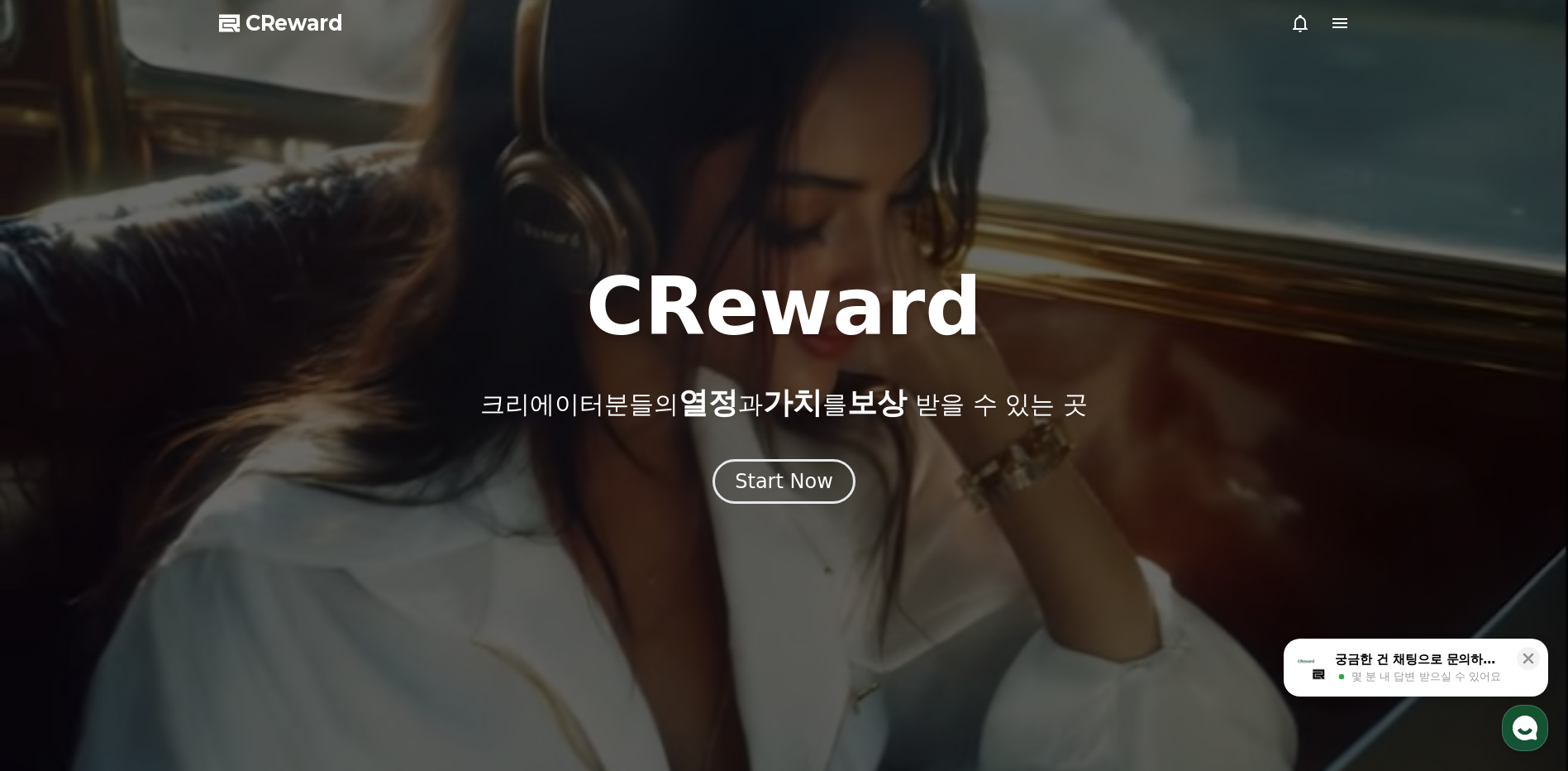
click at [1331, 29] on icon at bounding box center [1340, 23] width 20 height 20
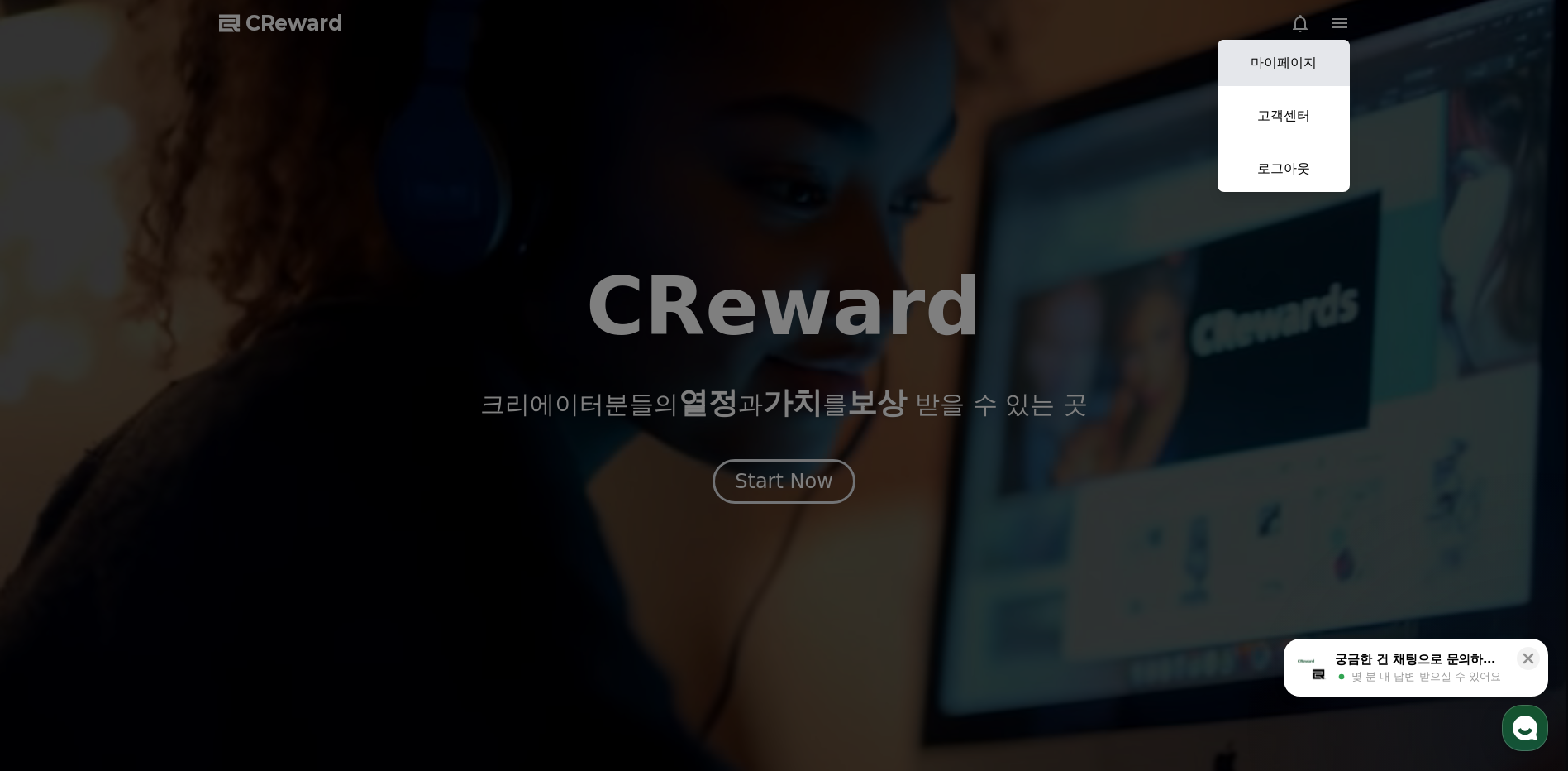
click at [1292, 74] on link "마이페이지" at bounding box center [1283, 63] width 132 height 46
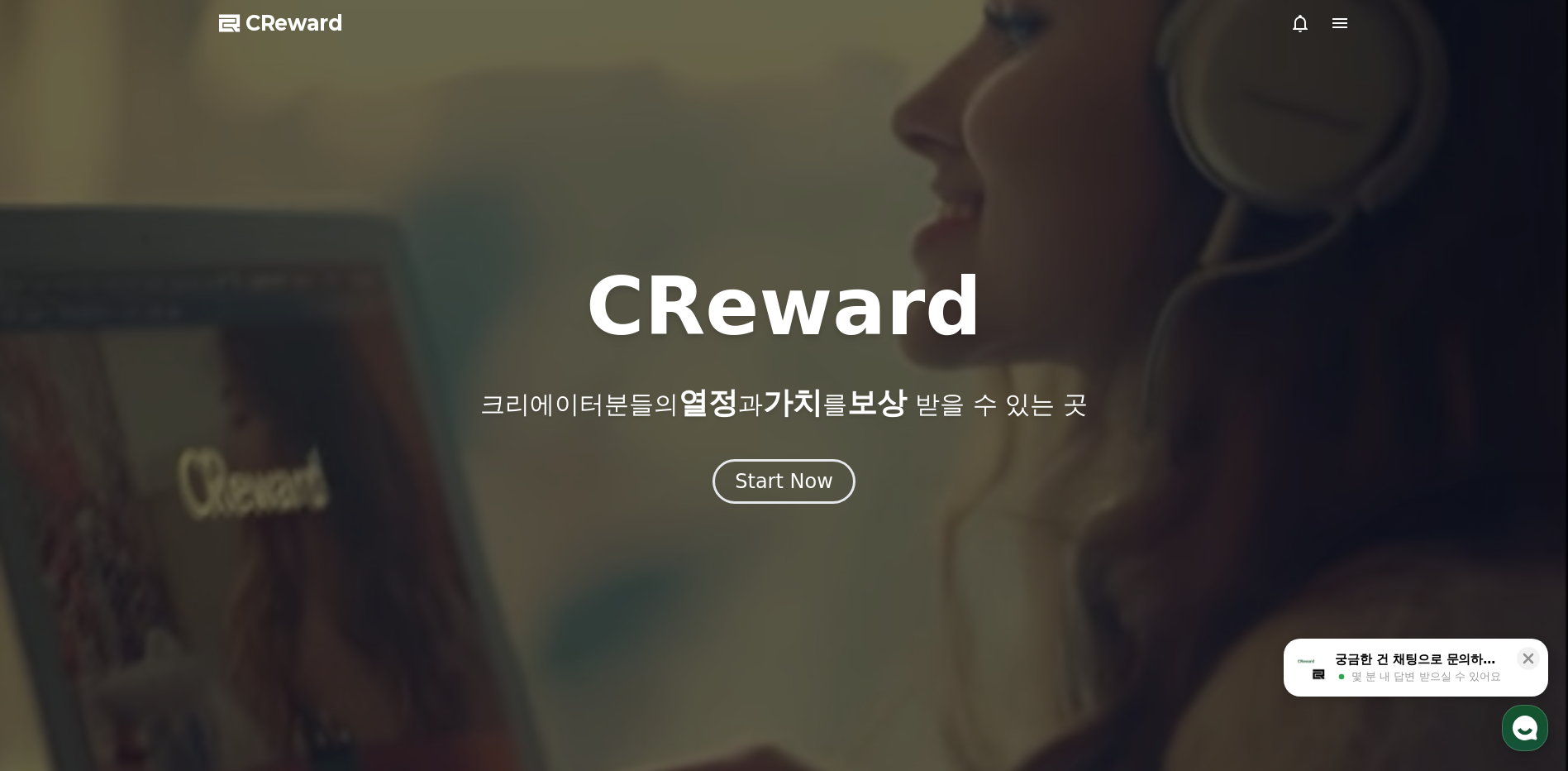
select select "**********"
